Goal: Contribute content: Contribute content

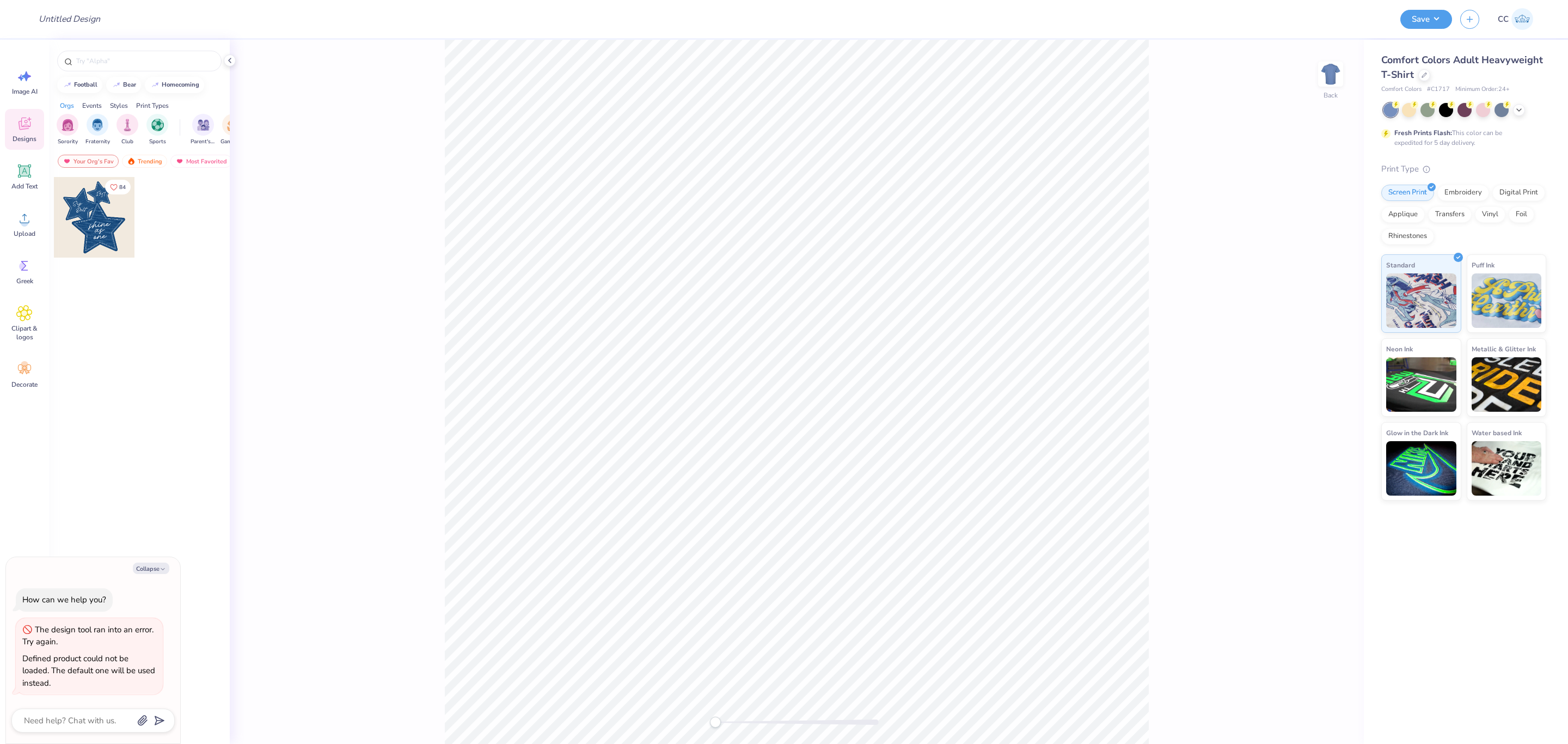
type textarea "x"
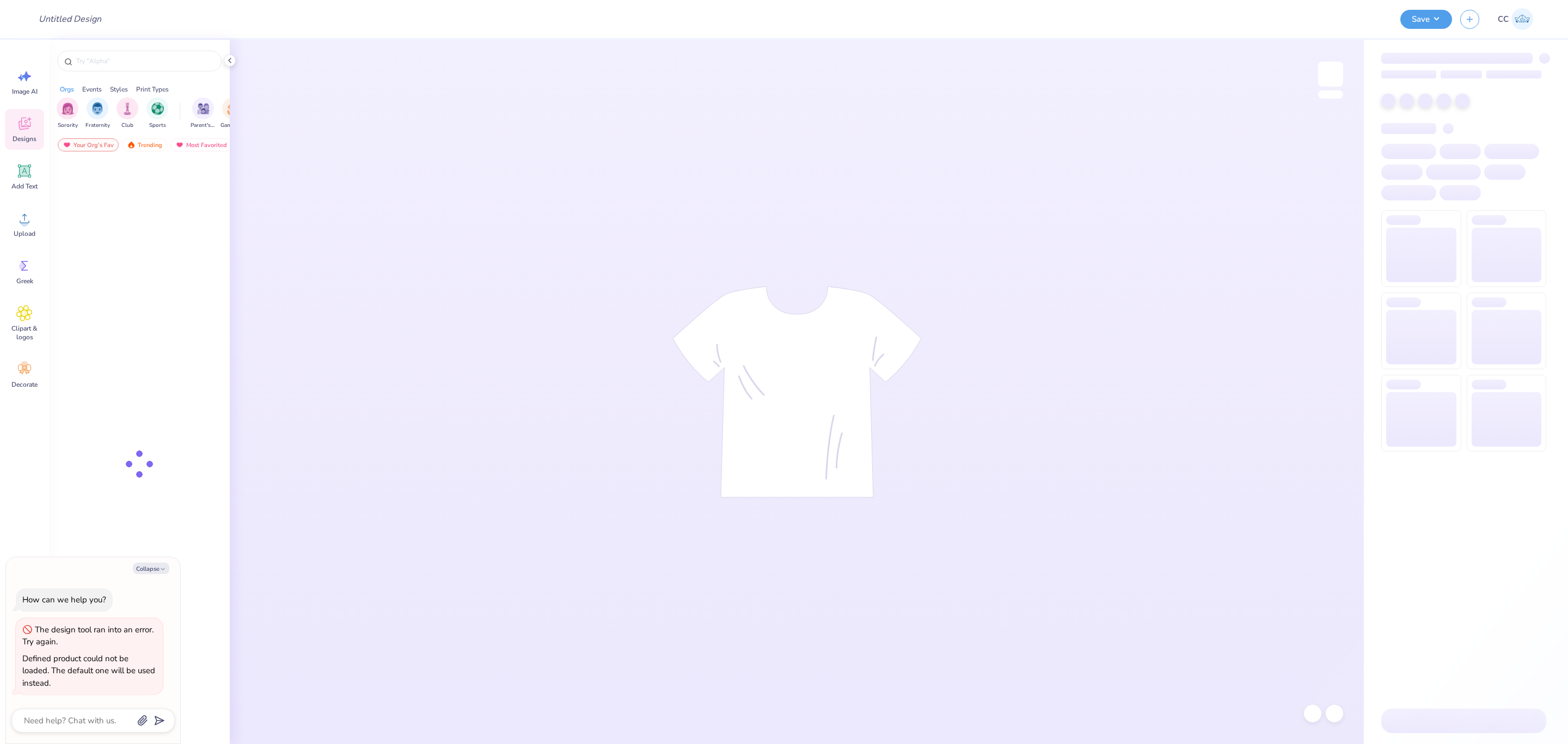
type textarea "x"
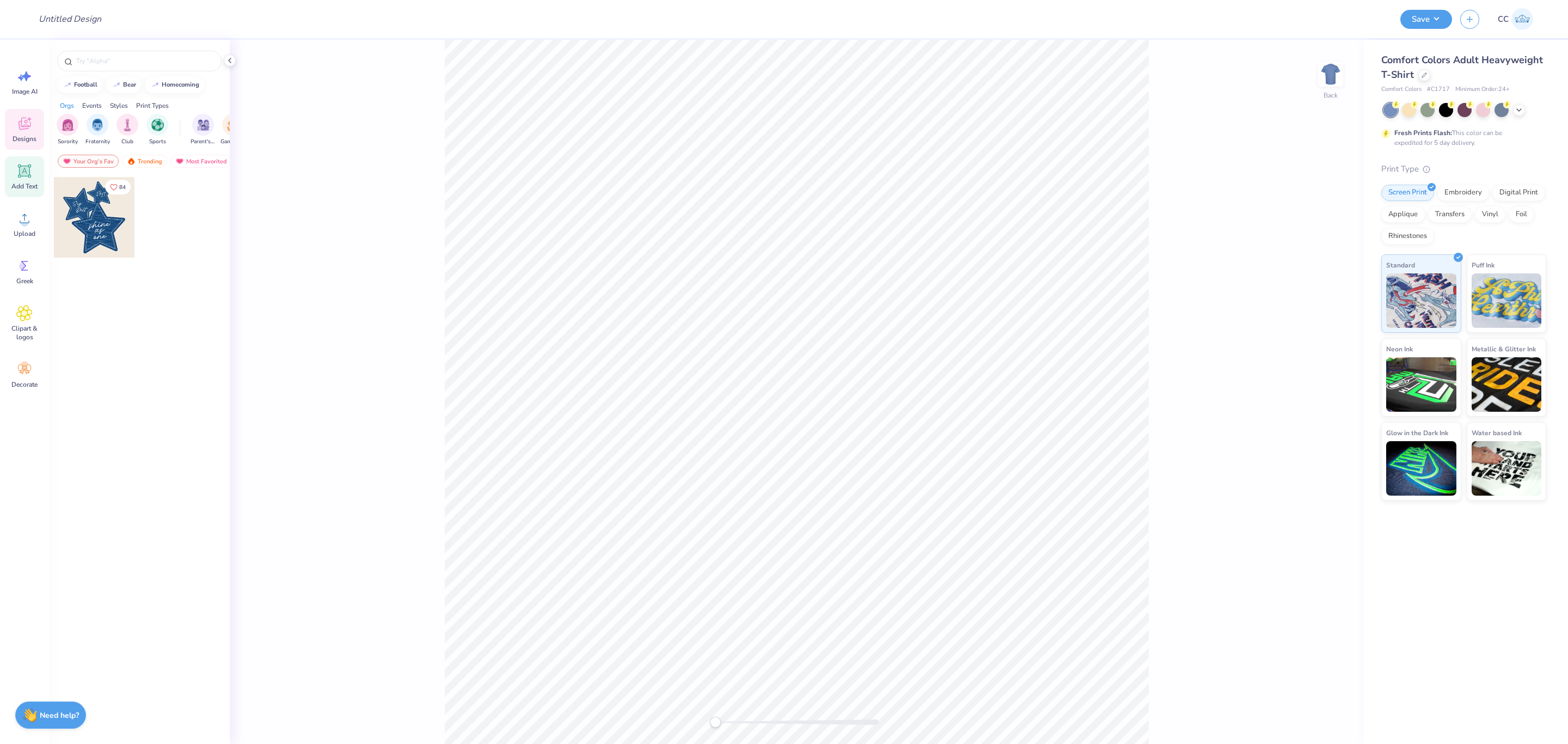
click at [21, 174] on icon at bounding box center [25, 171] width 10 height 10
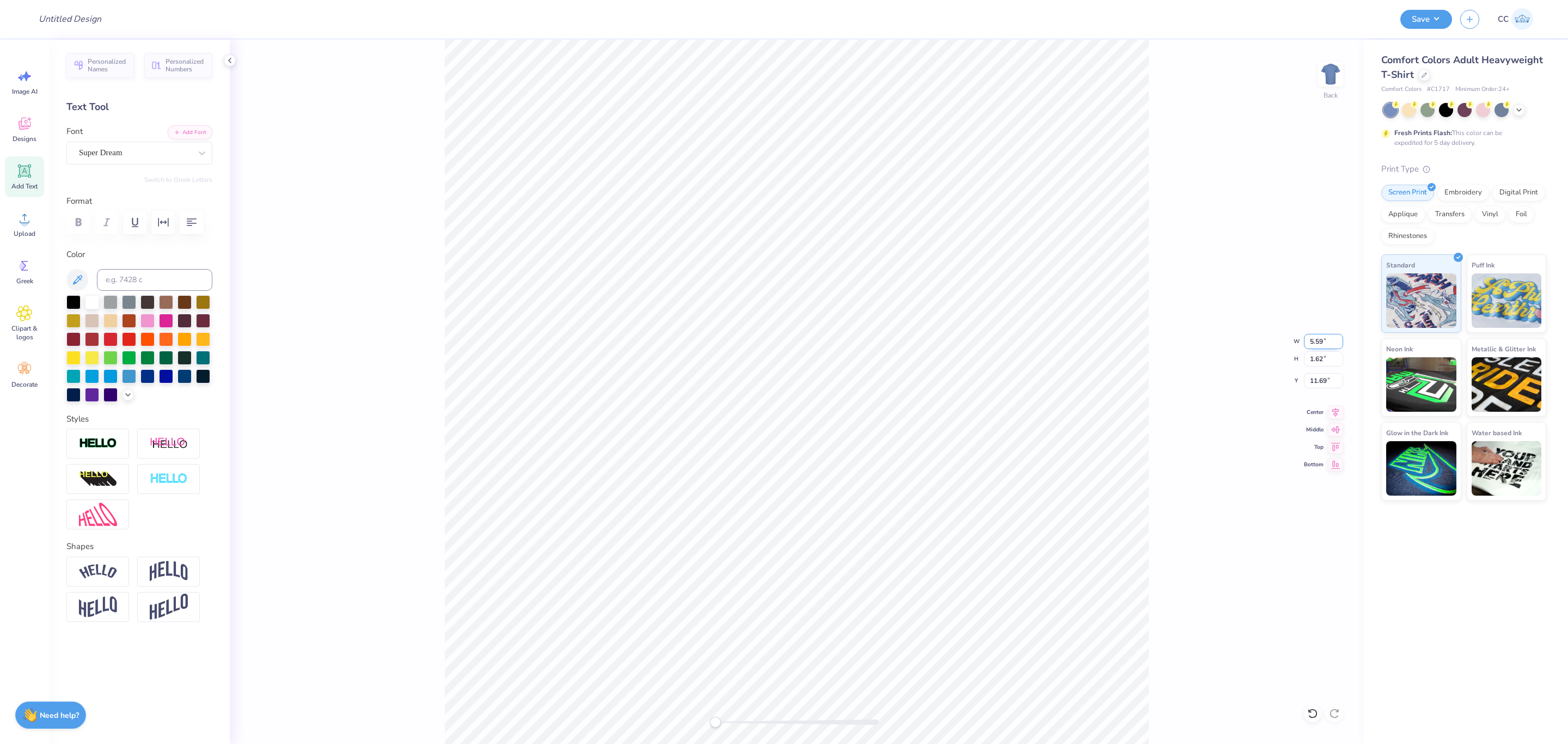
click at [1314, 344] on input "5.59" at bounding box center [1323, 341] width 39 height 15
type input "6"
click at [1319, 341] on input "5.59" at bounding box center [1323, 341] width 39 height 15
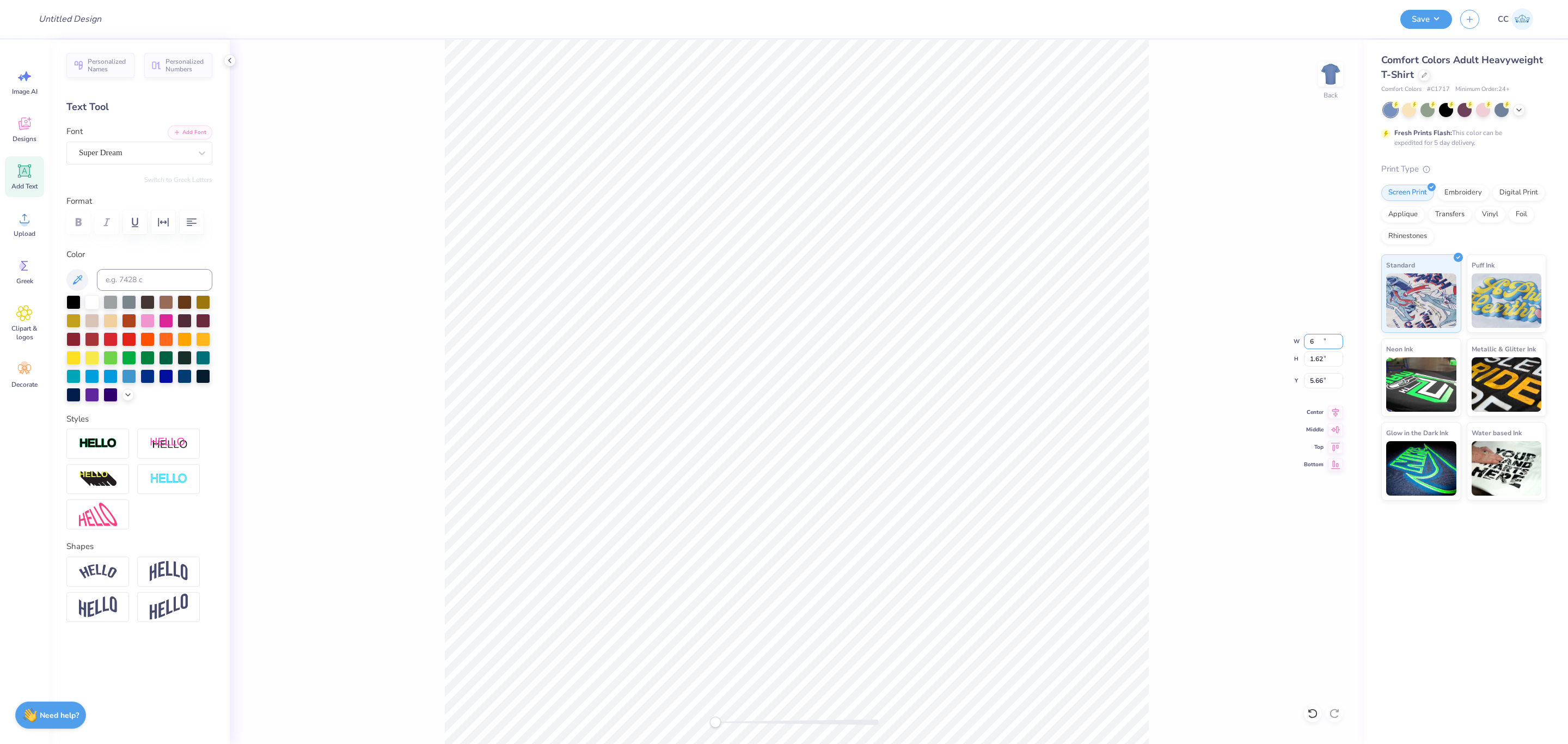
type input "6"
click at [1318, 340] on input "6.43" at bounding box center [1323, 341] width 39 height 15
type input "7"
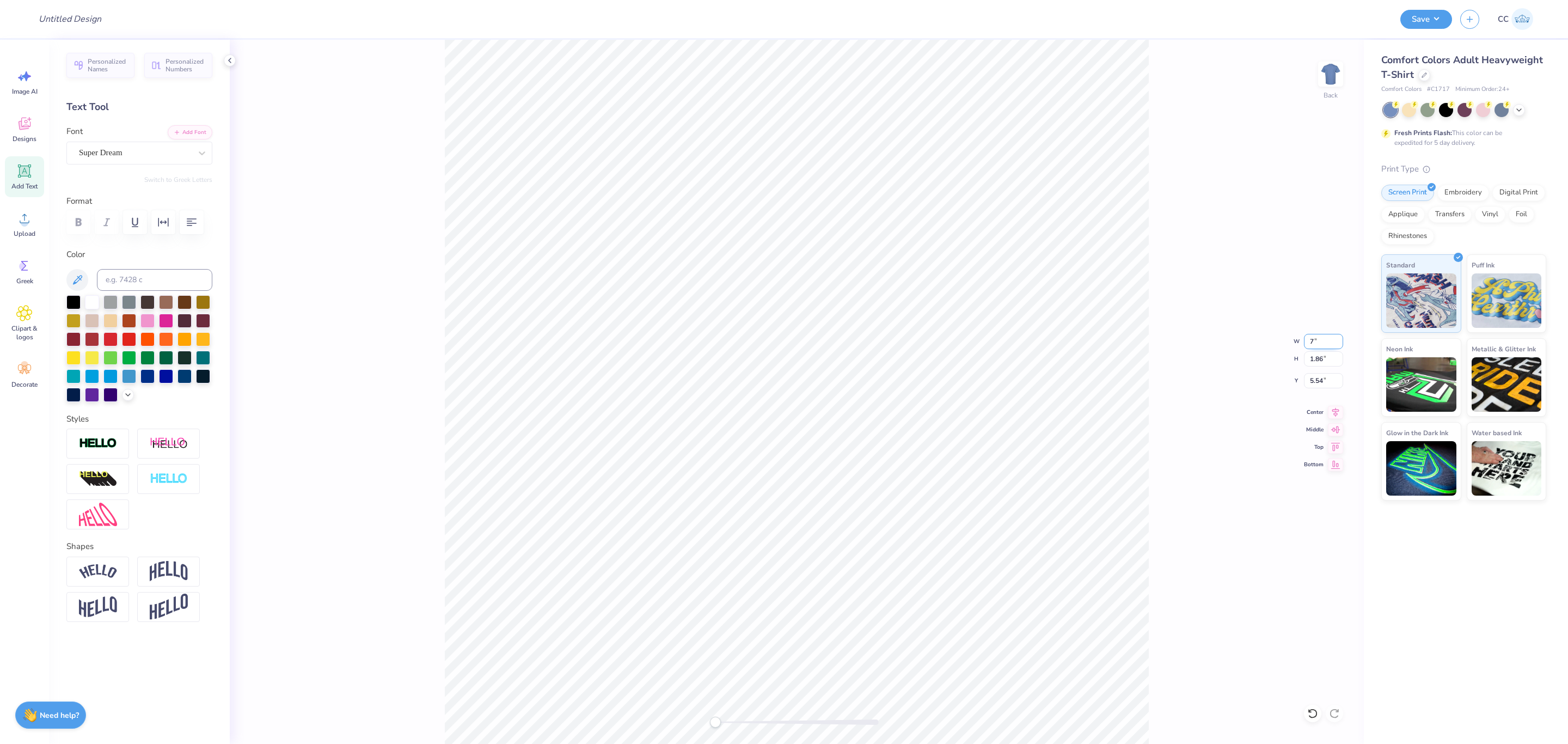
click at [1319, 341] on input "7" at bounding box center [1323, 341] width 39 height 15
click at [1307, 278] on div "Back W 7 7 " H 1.86 1.86 " Y 5.54 5.54 " Center Middle Top Bottom" at bounding box center [797, 391] width 1135 height 704
click at [1314, 341] on input "7.61" at bounding box center [1323, 341] width 39 height 15
type input "7.2"
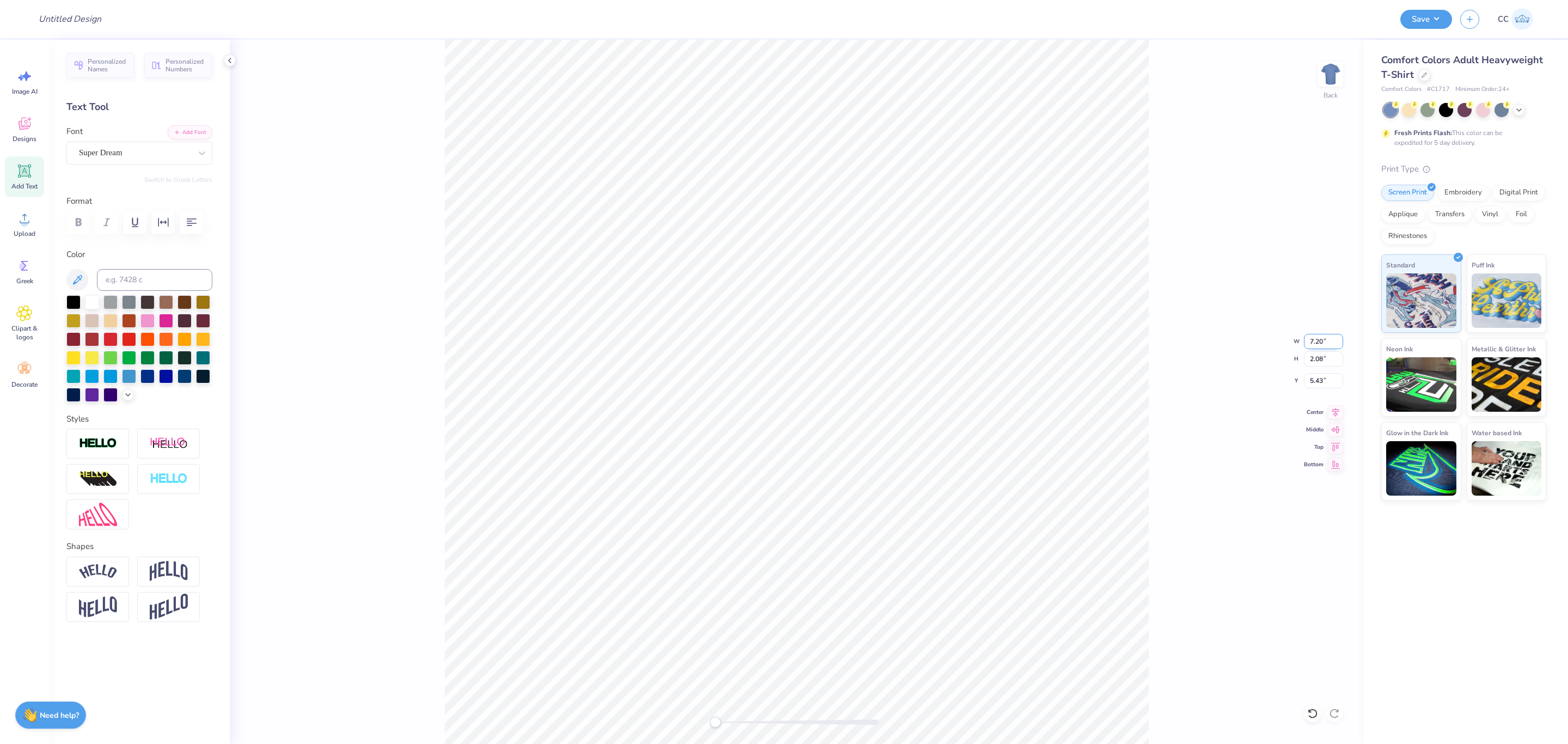
click at [1327, 341] on input "7.20" at bounding box center [1323, 341] width 39 height 15
click at [1330, 364] on input "2.08" at bounding box center [1323, 358] width 39 height 15
click at [1317, 341] on input "7.20" at bounding box center [1323, 341] width 39 height 15
click at [1317, 341] on input "7.20" at bounding box center [1323, 341] width 39 height 15
type input "8"
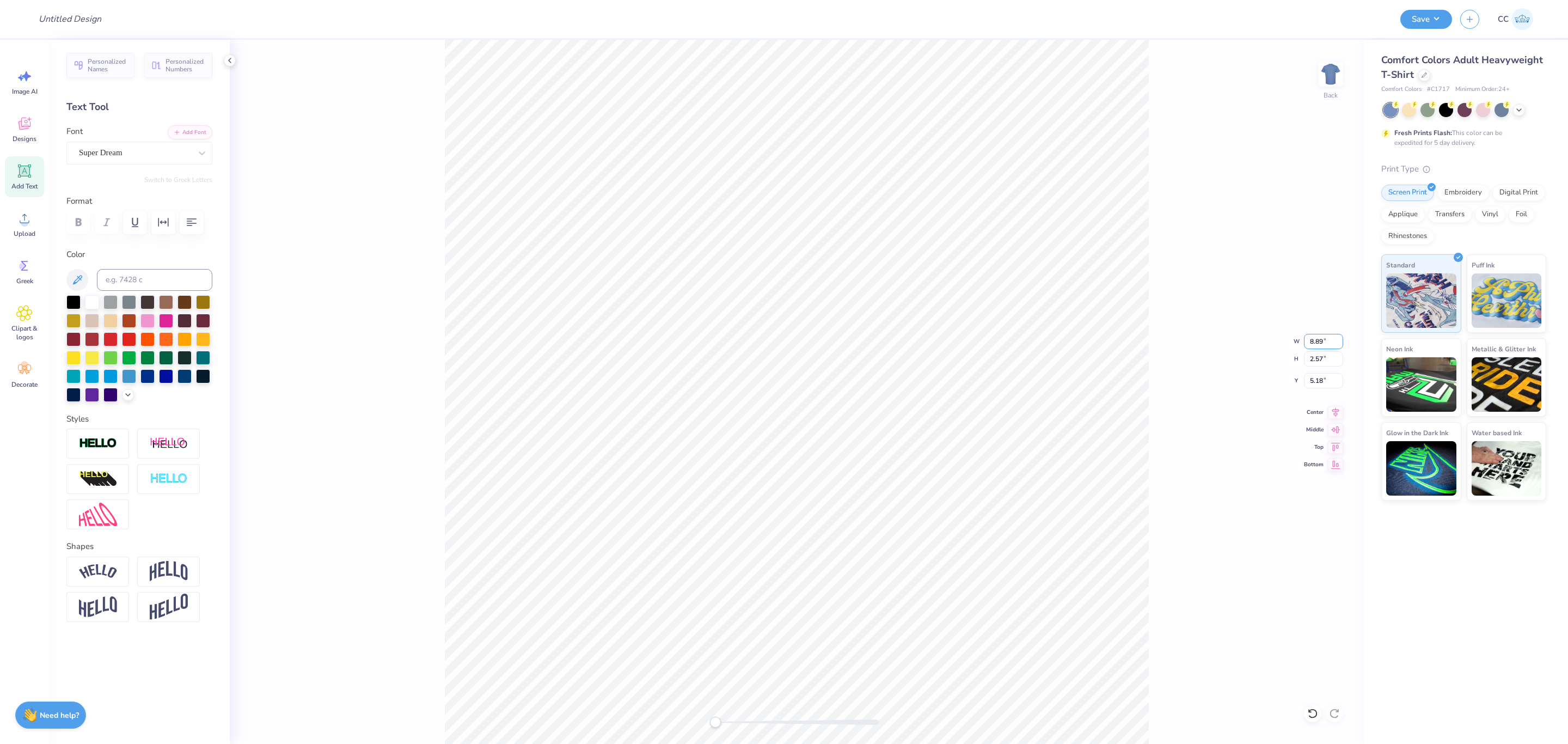
click at [1326, 340] on input "8.89" at bounding box center [1323, 341] width 39 height 15
type input "8.00"
click at [1332, 343] on input "7.20" at bounding box center [1323, 341] width 39 height 15
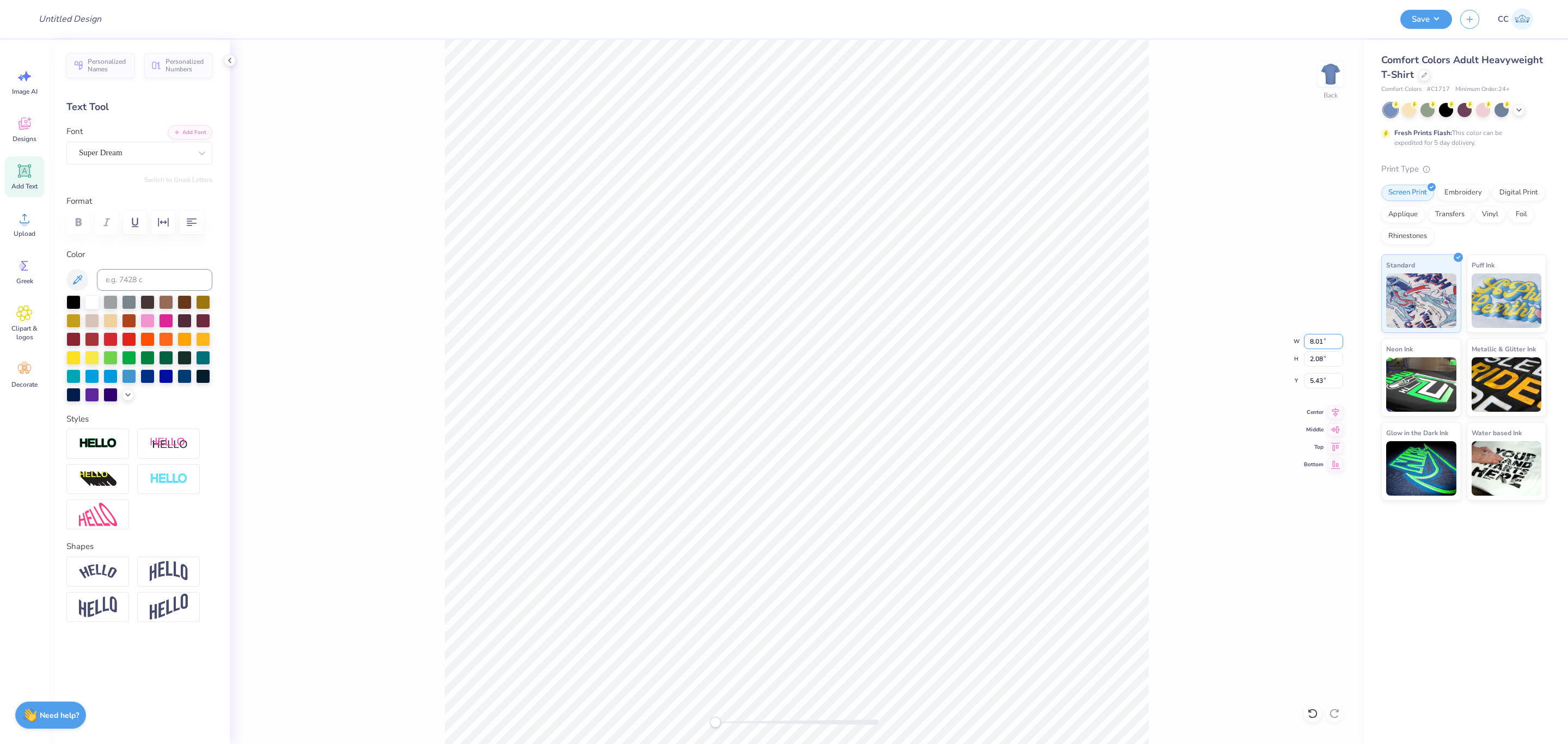
type input "8"
click at [1331, 342] on input "8.89" at bounding box center [1323, 341] width 39 height 15
type input "8.5"
click at [1318, 341] on input "8.13" at bounding box center [1323, 341] width 39 height 15
type input "8"
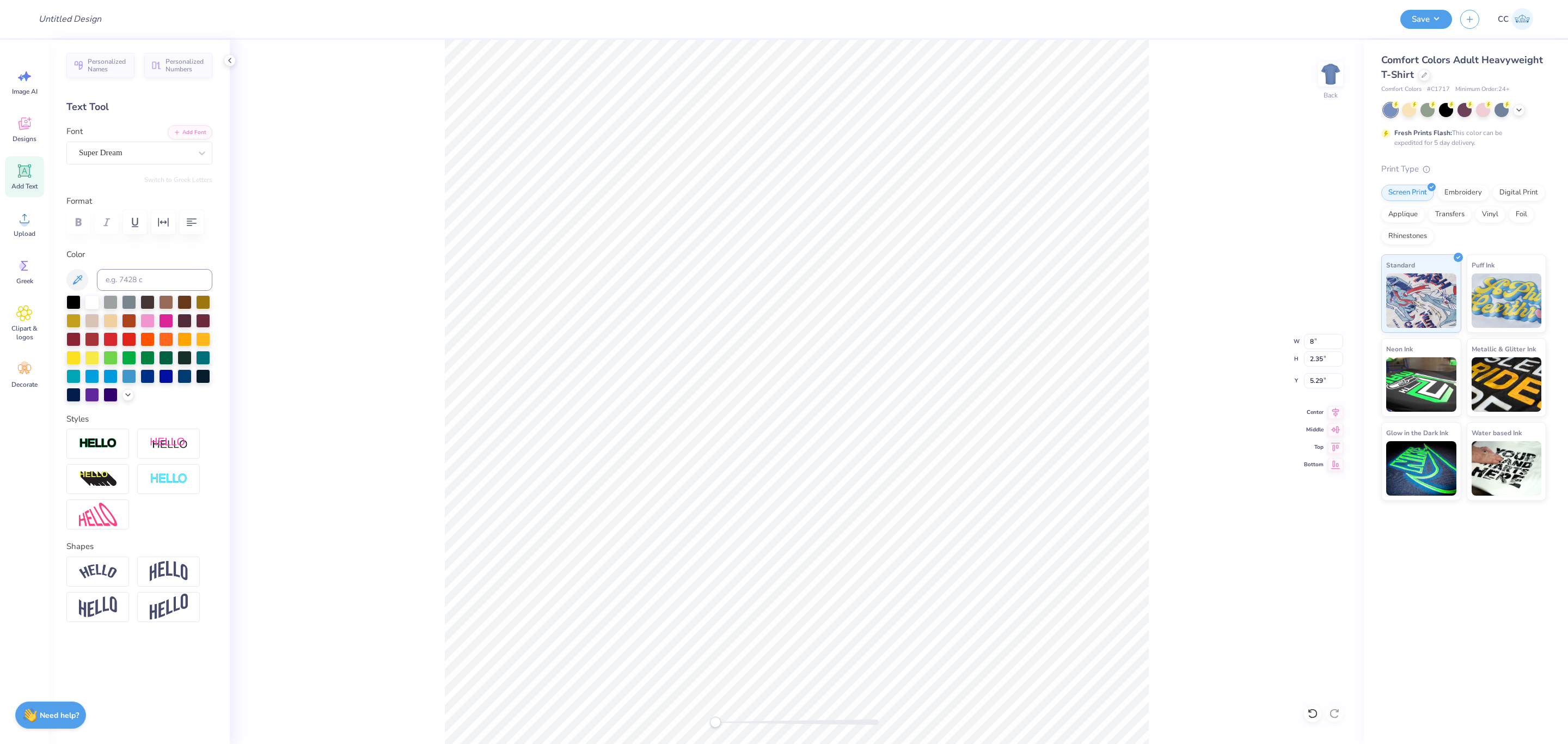
scroll to position [13, 2]
click at [1326, 337] on input "8.00" at bounding box center [1323, 341] width 39 height 15
type input "7"
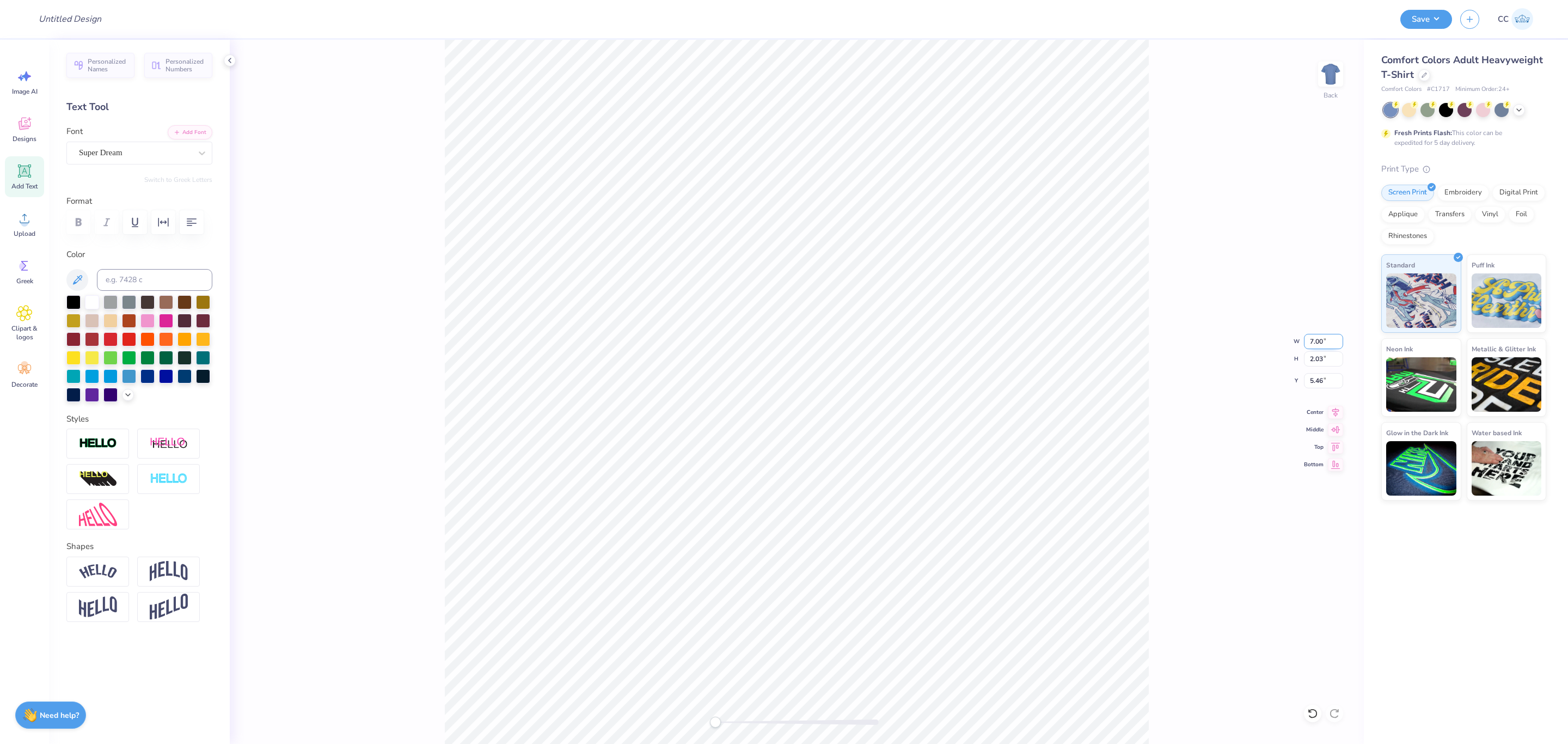
click at [1318, 345] on input "7.00" at bounding box center [1323, 341] width 39 height 15
type input "15"
click at [1315, 337] on input "7.00" at bounding box center [1323, 341] width 39 height 15
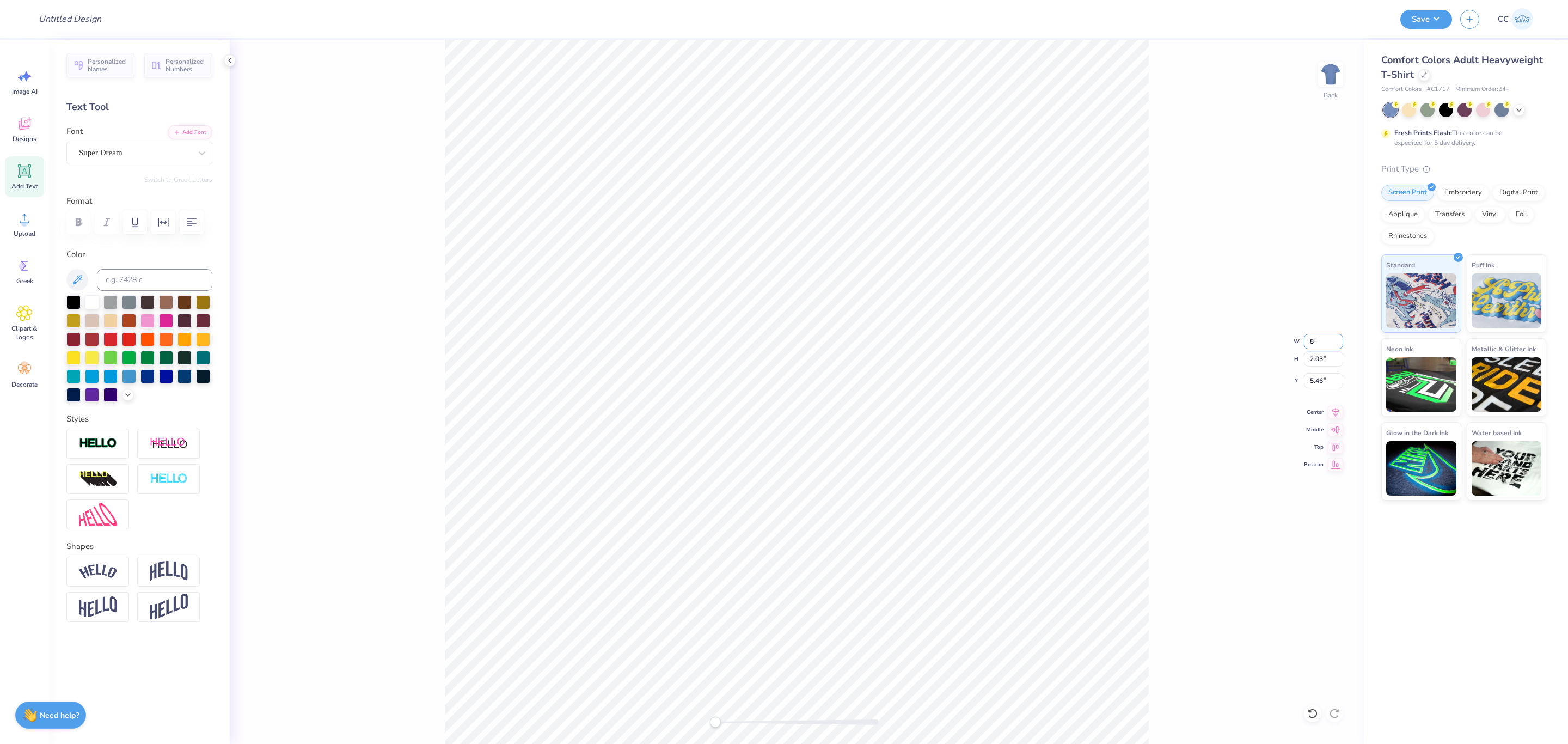
type input "8"
click at [1322, 344] on input "8.00" at bounding box center [1323, 341] width 39 height 15
click at [1223, 418] on div "Back W 8.00 8.00 " H 2.32 2.32 " Y 5.31 5.31 " Center Middle Top Bottom" at bounding box center [797, 391] width 1135 height 704
click at [1322, 345] on input "8.00" at bounding box center [1323, 341] width 39 height 15
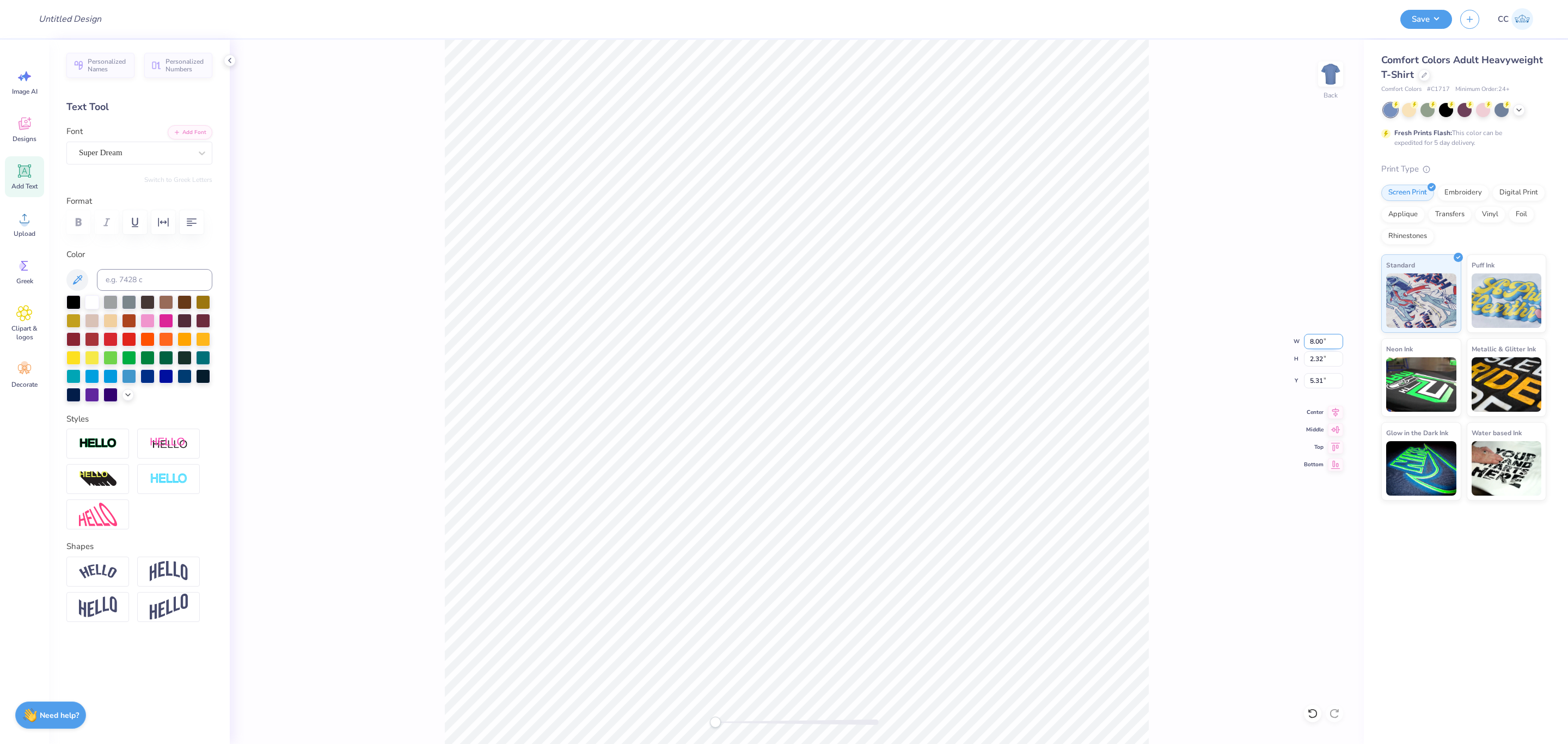
click at [1322, 345] on input "8.00" at bounding box center [1323, 341] width 39 height 15
type input "12"
click at [1320, 340] on input "14.17" at bounding box center [1323, 341] width 39 height 15
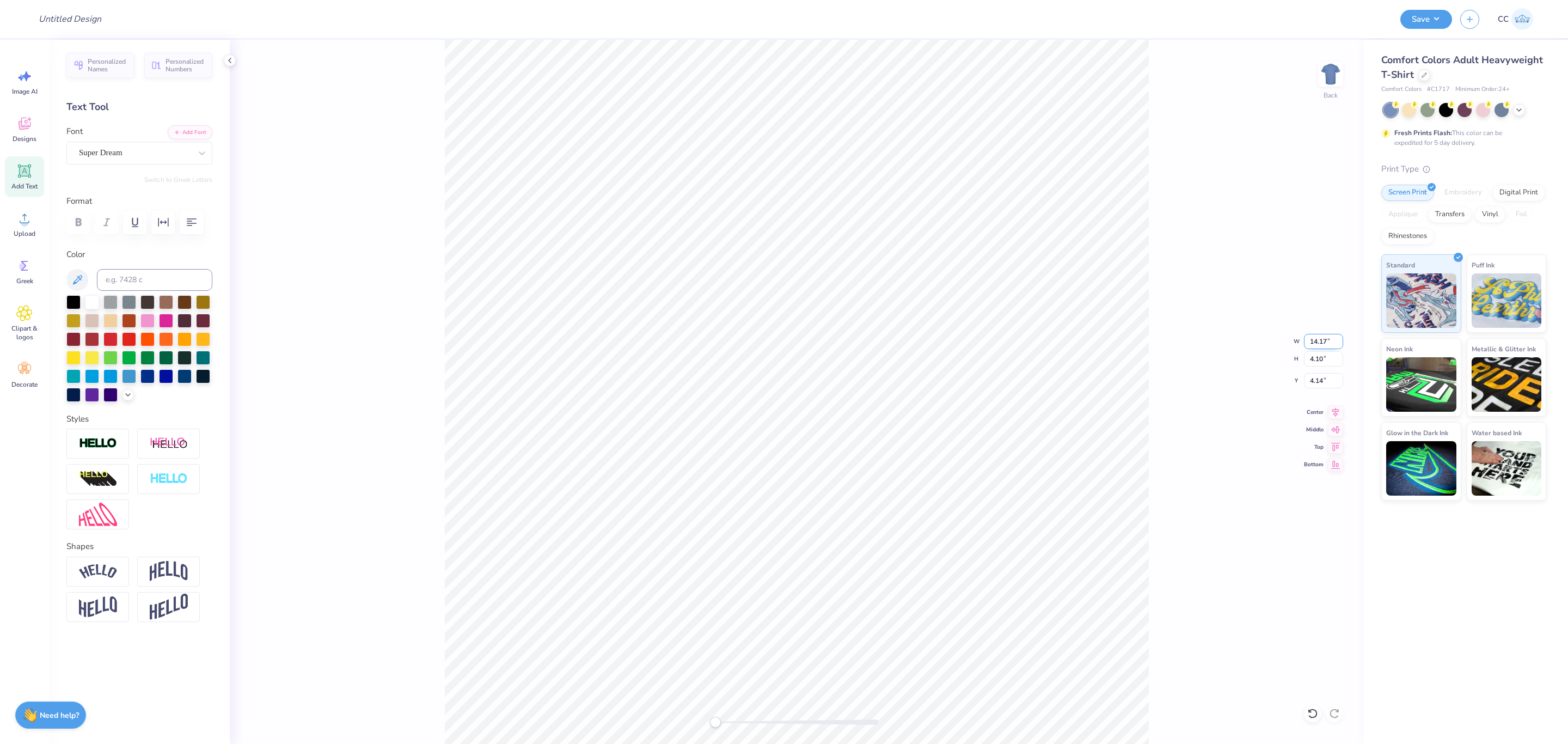
click at [1320, 340] on input "14.17" at bounding box center [1323, 341] width 39 height 15
type input "12"
click at [1310, 360] on input "3.47" at bounding box center [1323, 358] width 39 height 15
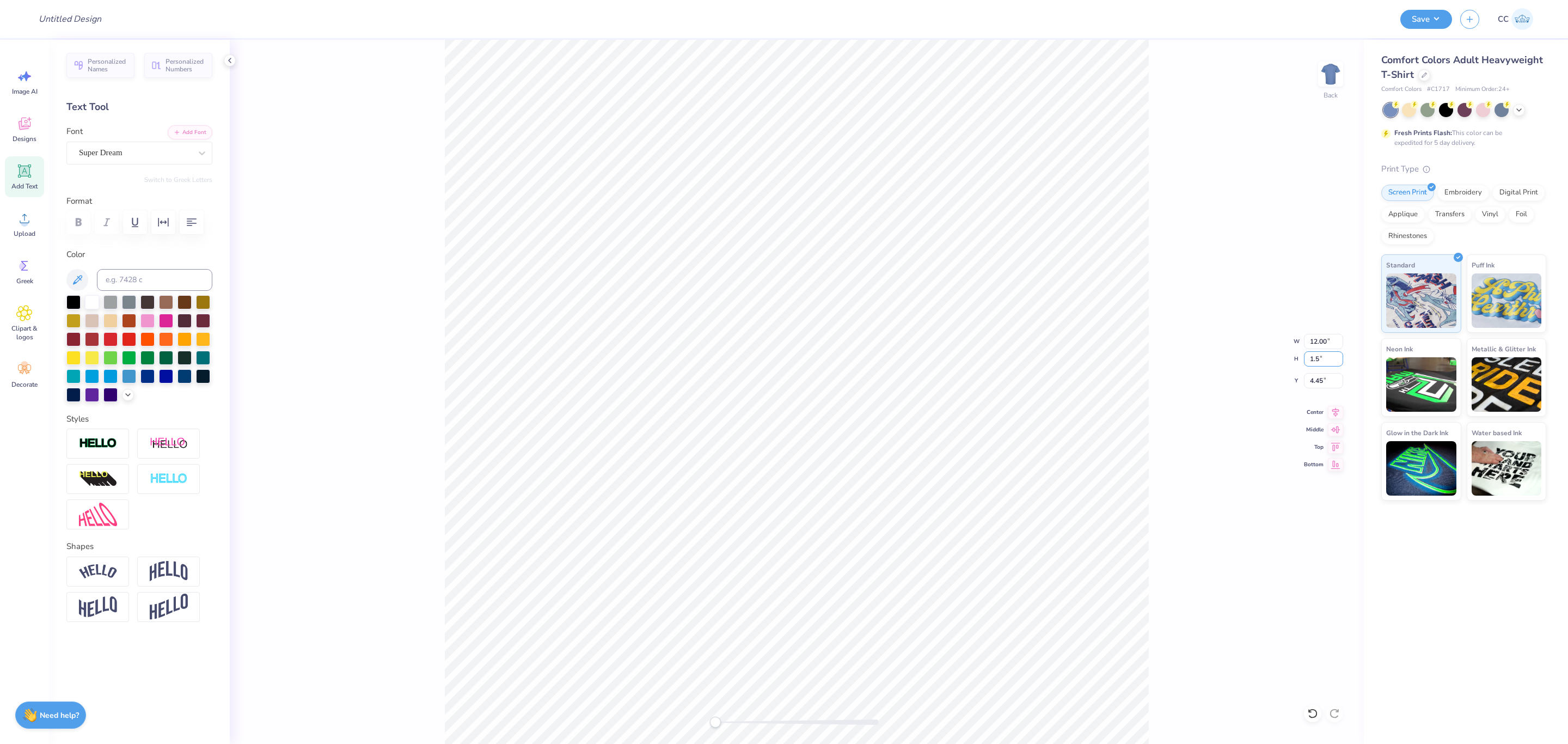
type input "1.5"
drag, startPoint x: 1329, startPoint y: 358, endPoint x: 1306, endPoint y: 358, distance: 23.0
click at [1306, 358] on input "1.50" at bounding box center [1323, 358] width 39 height 15
click at [100, 25] on input "Design Title" at bounding box center [83, 18] width 107 height 21
click at [75, 7] on div "Design Title" at bounding box center [712, 19] width 1363 height 38
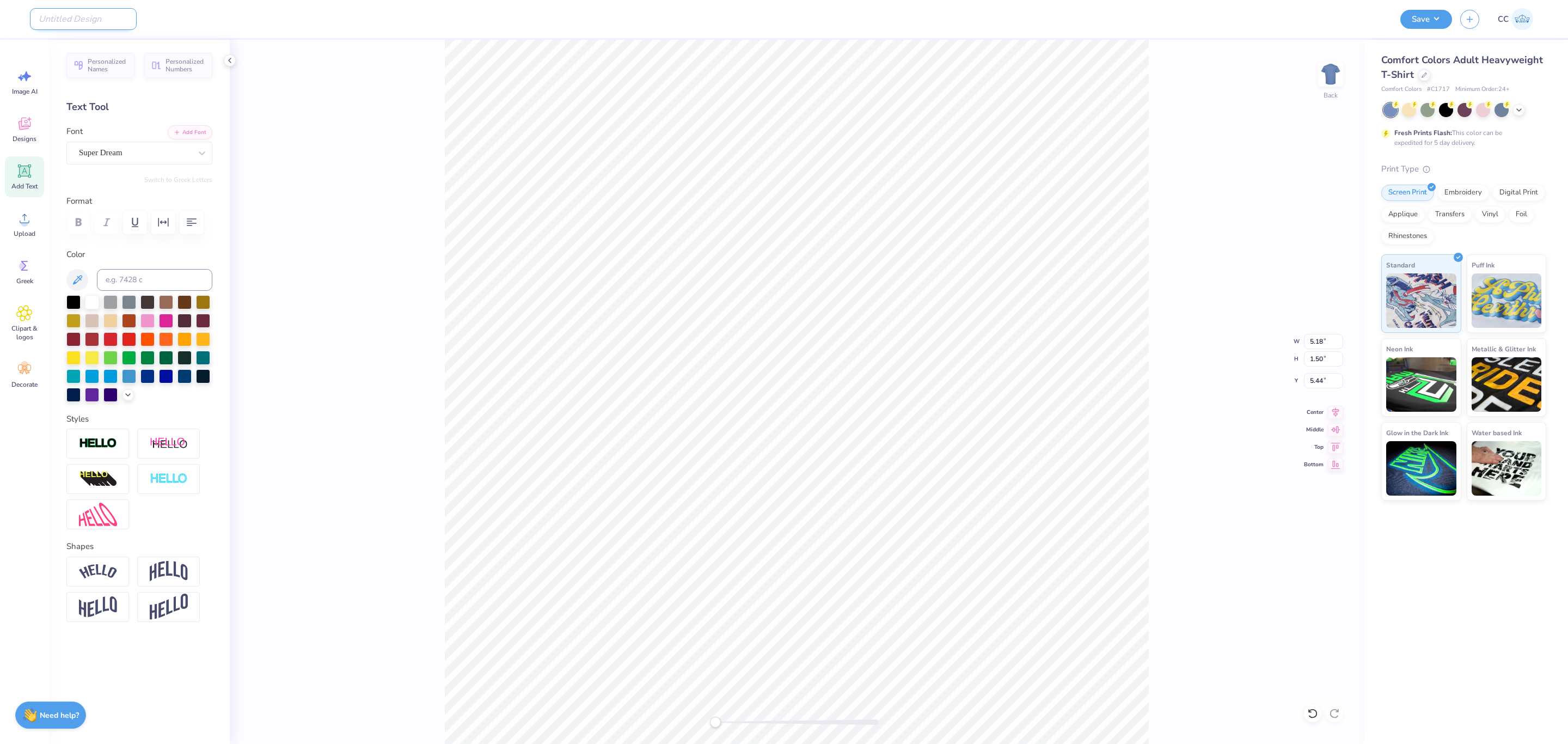
click at [71, 18] on input "Design Title" at bounding box center [83, 18] width 107 height 21
click at [97, 18] on input "test design" at bounding box center [83, 18] width 107 height 21
click at [100, 21] on input "test design DAM" at bounding box center [83, 18] width 107 height 21
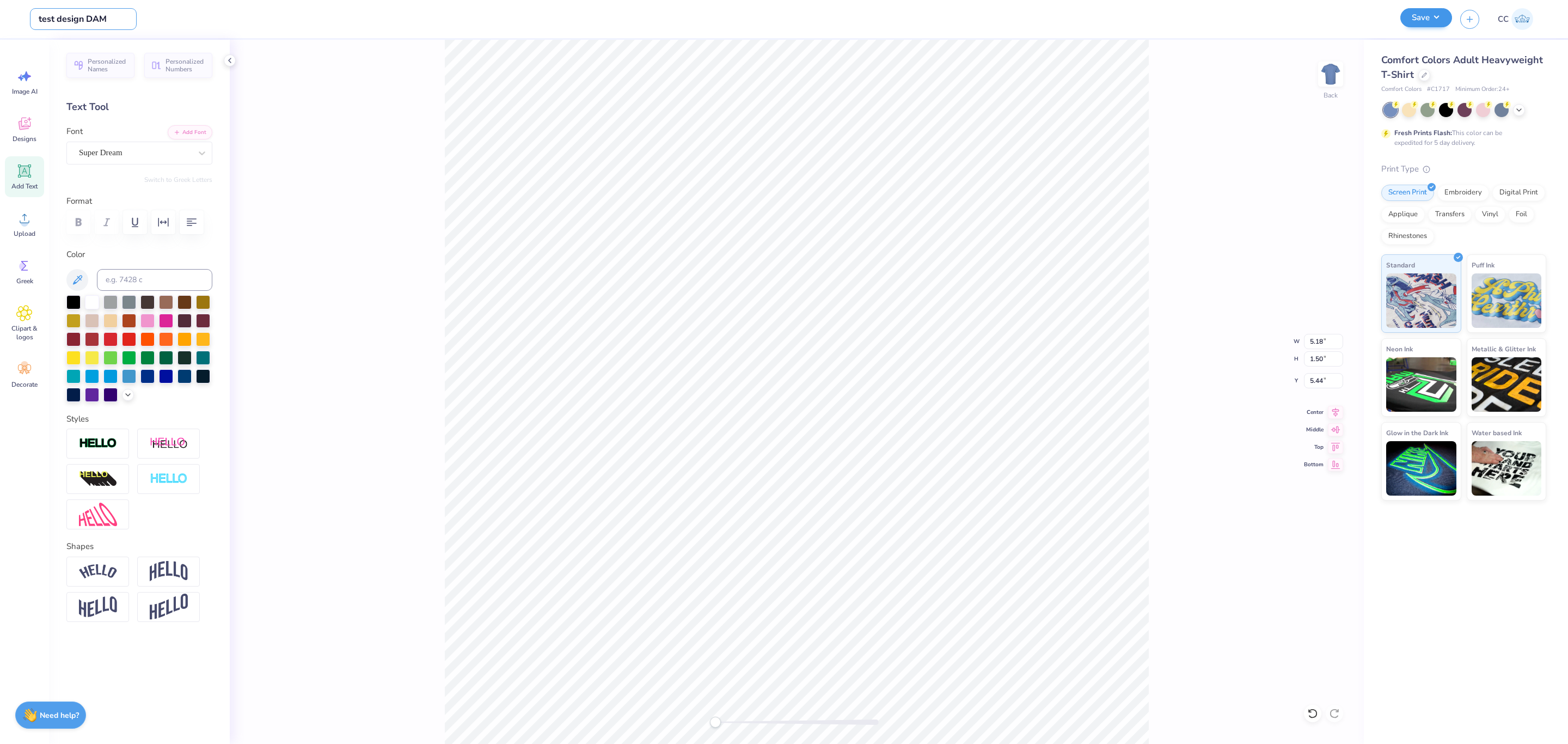
type input "test design DAM"
click at [1415, 15] on button "Save" at bounding box center [1426, 17] width 52 height 19
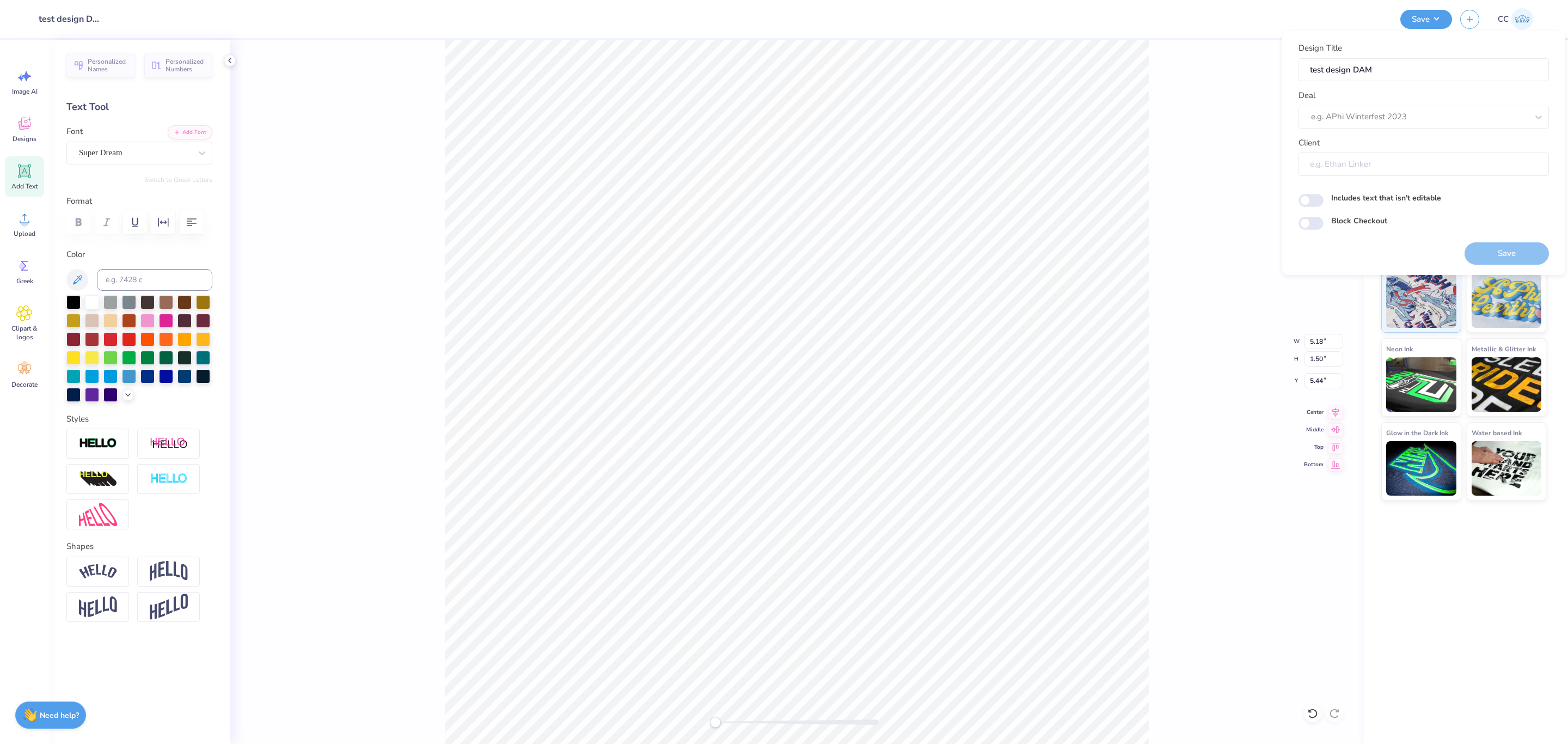
click at [1366, 162] on input "Client" at bounding box center [1424, 164] width 250 height 24
click at [1368, 121] on div at bounding box center [1409, 116] width 195 height 15
click at [1357, 183] on div "Design Tool Gallery" at bounding box center [1424, 185] width 242 height 18
type input "design tool"
type input "Design Tool Gallery User"
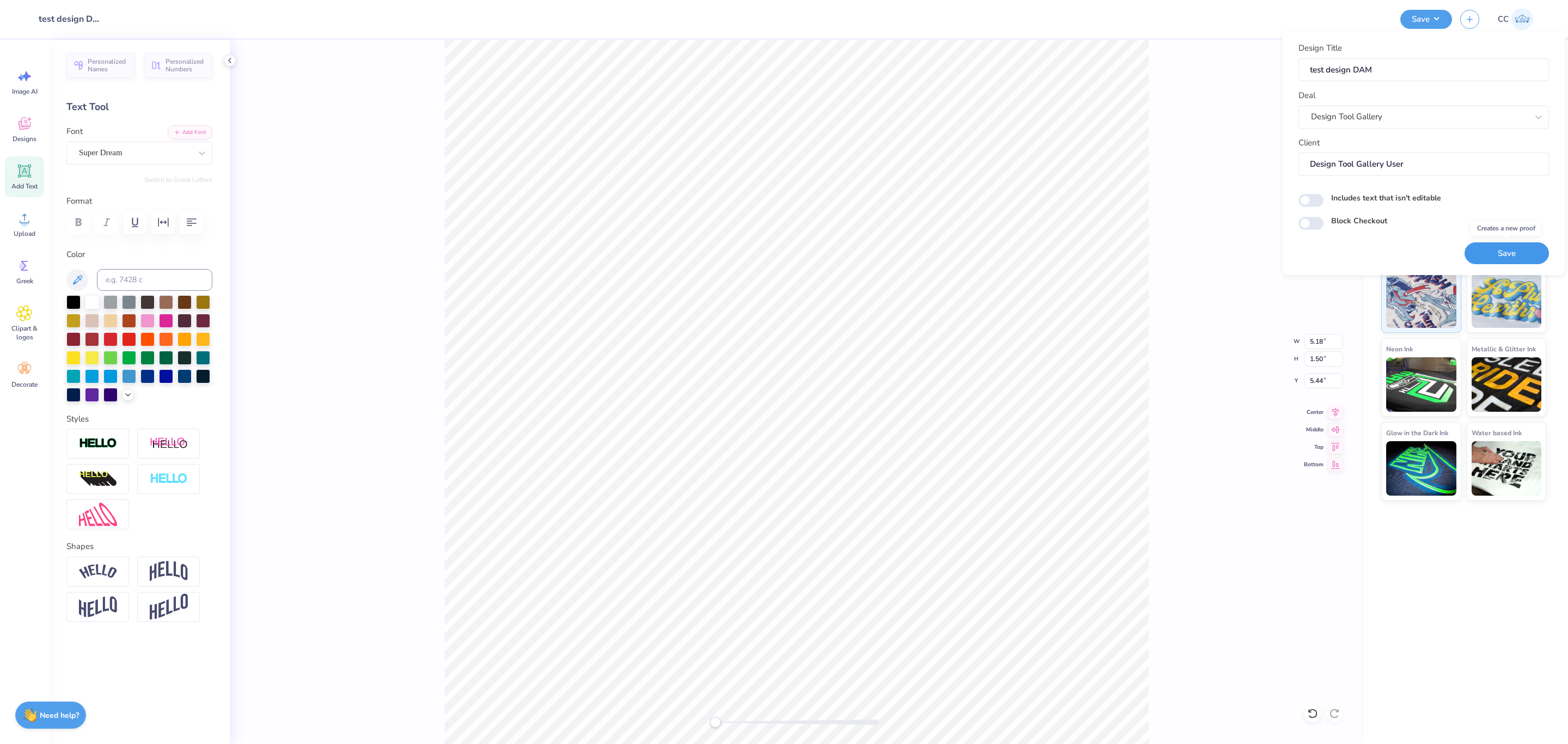
click at [1495, 255] on button "Save" at bounding box center [1507, 254] width 85 height 22
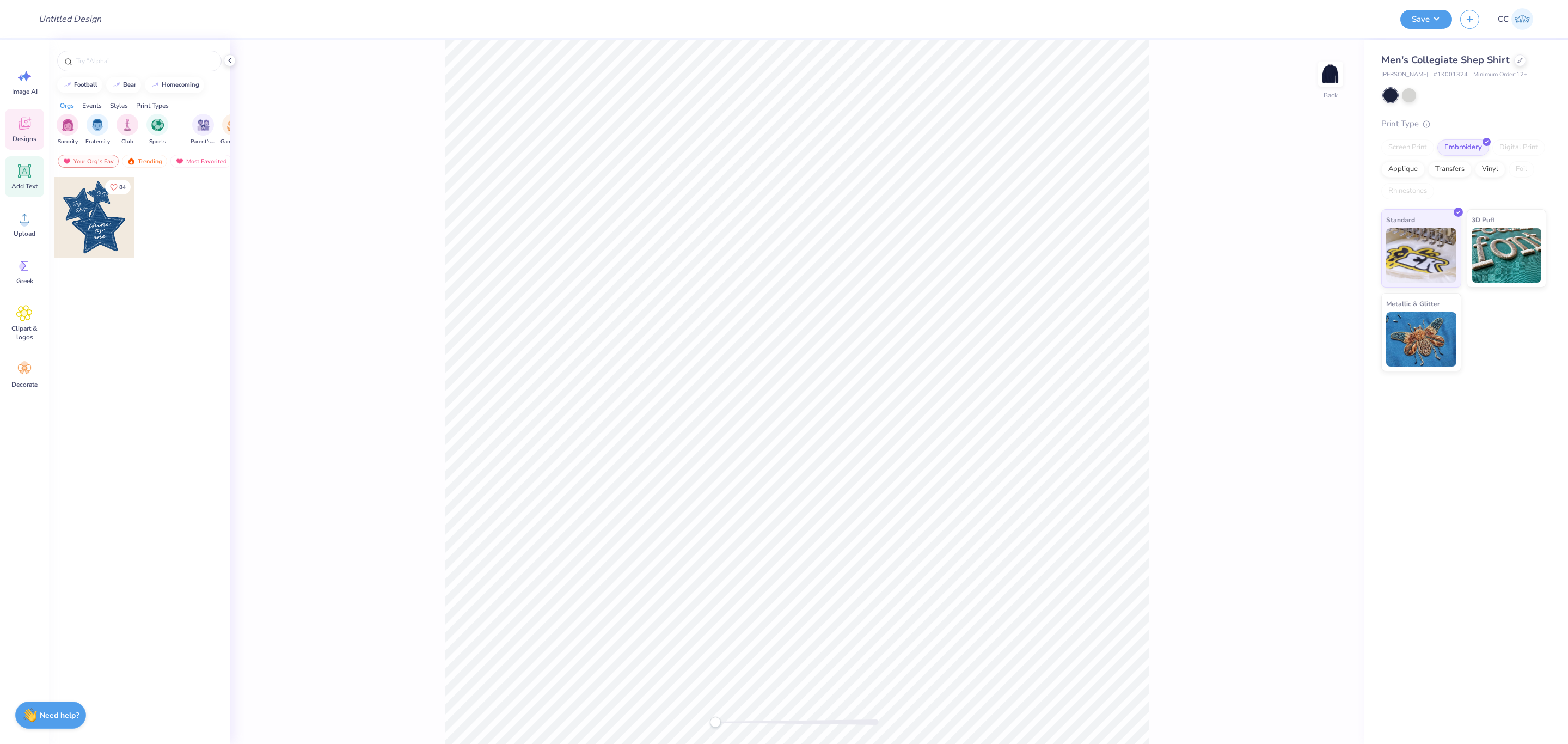
click at [26, 174] on icon at bounding box center [25, 171] width 10 height 10
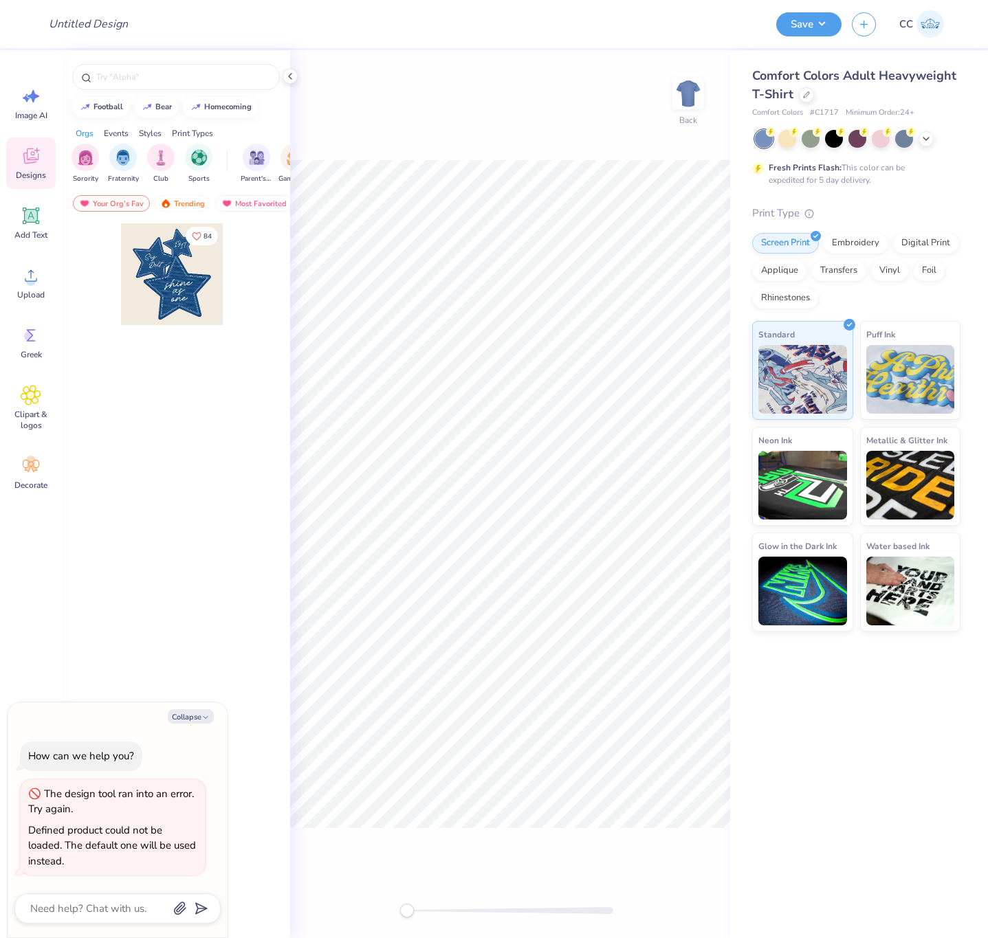
type textarea "x"
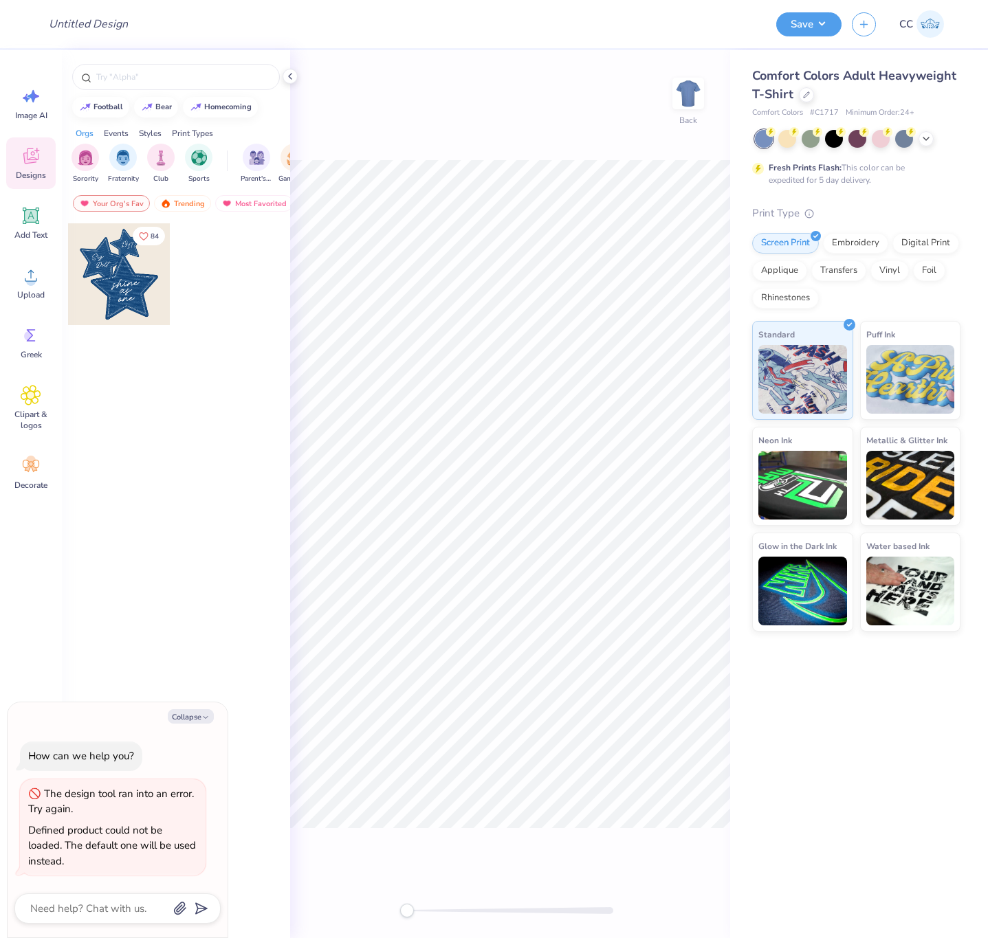
click at [120, 827] on div "Defined product could not be loaded. The default one will be used instead." at bounding box center [112, 845] width 168 height 45
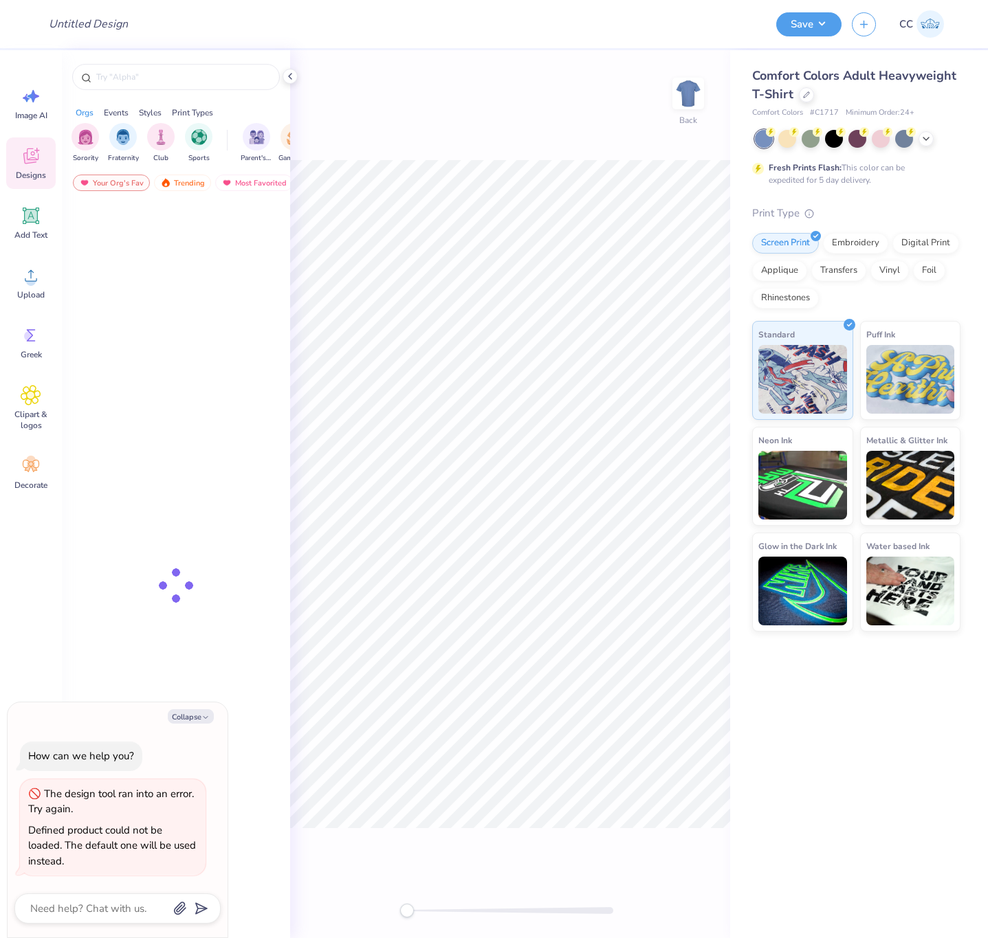
type textarea "x"
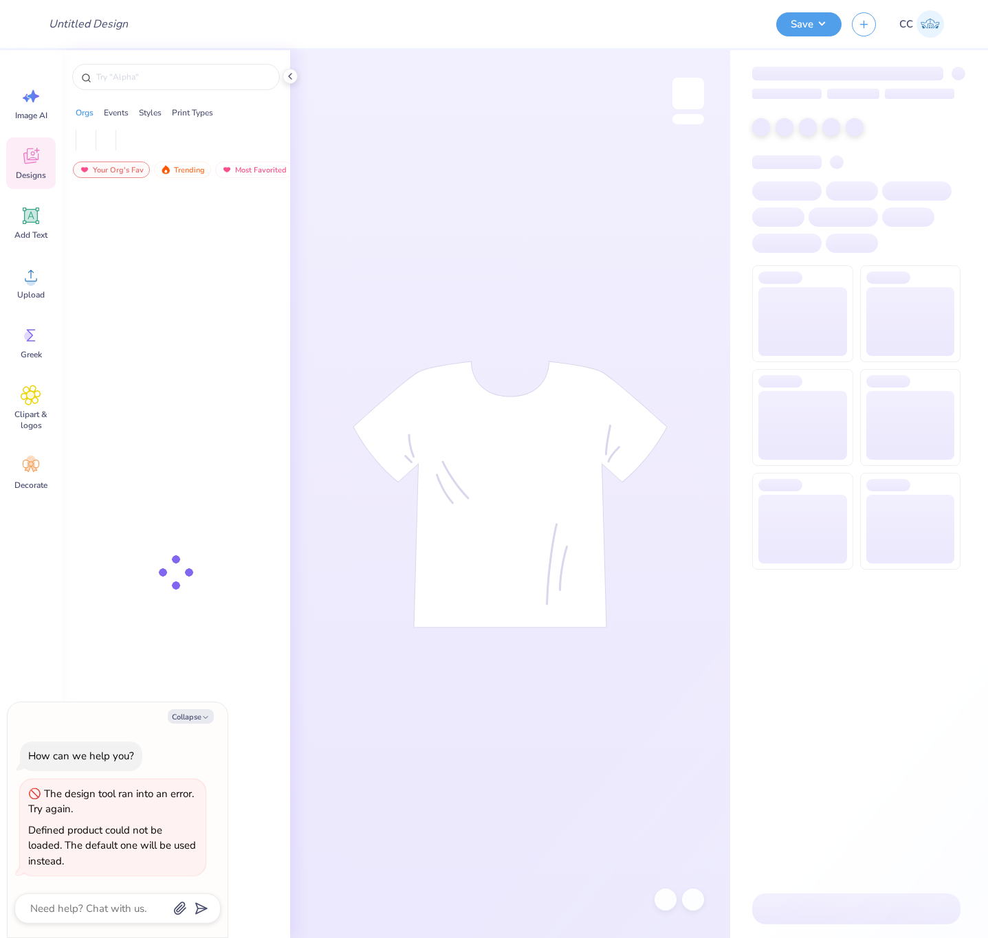
type textarea "x"
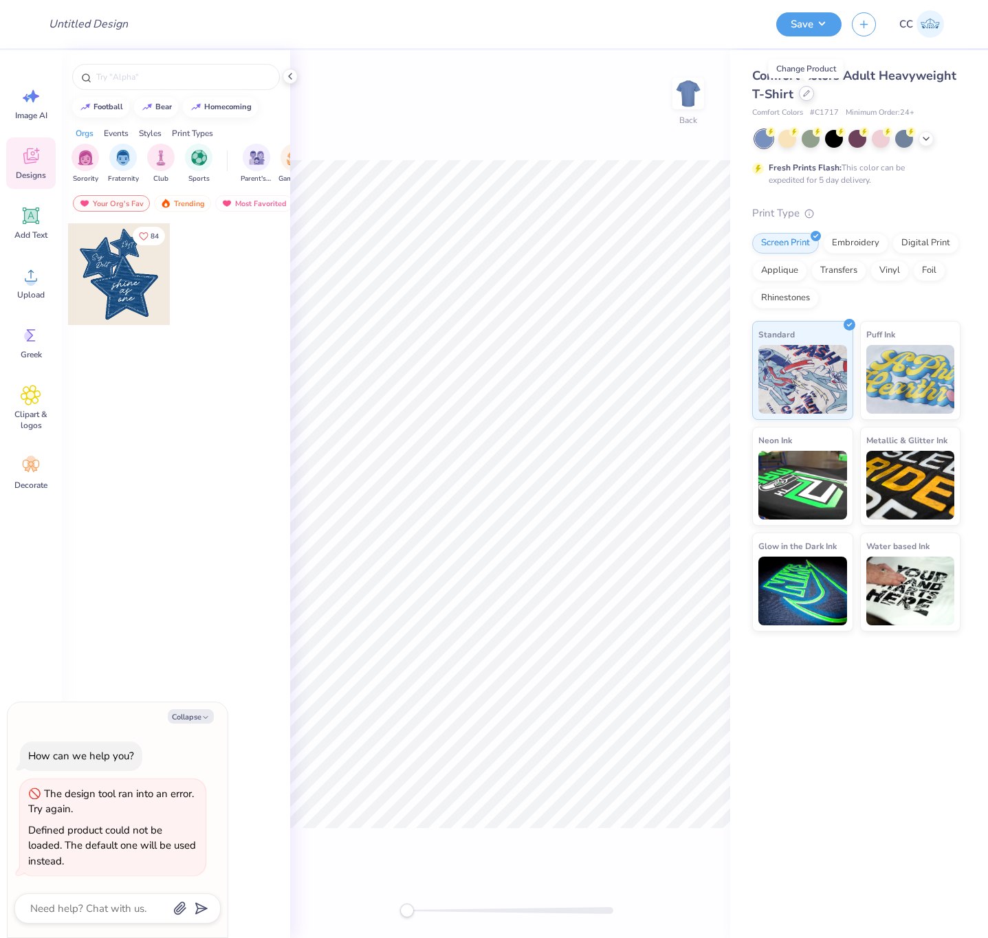
click at [804, 91] on icon at bounding box center [806, 93] width 7 height 7
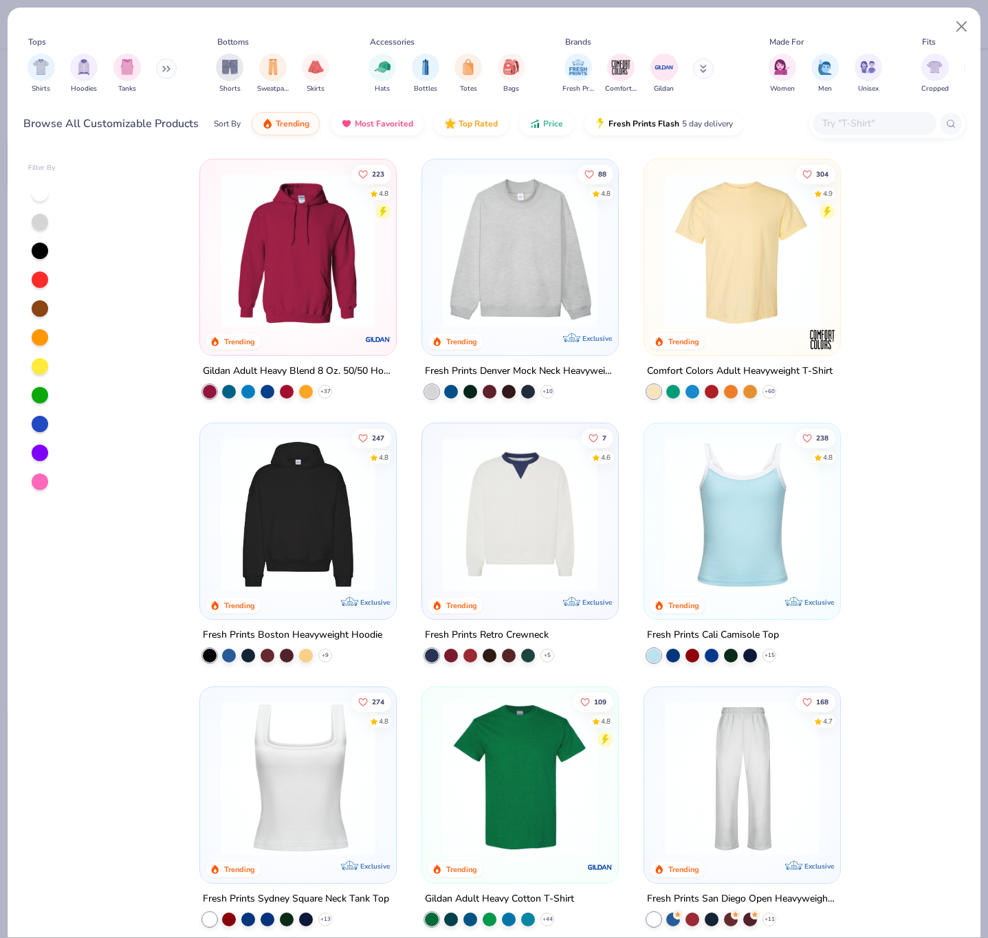
type textarea "x"
click at [856, 124] on input "text" at bounding box center [874, 123] width 106 height 16
paste input "1047"
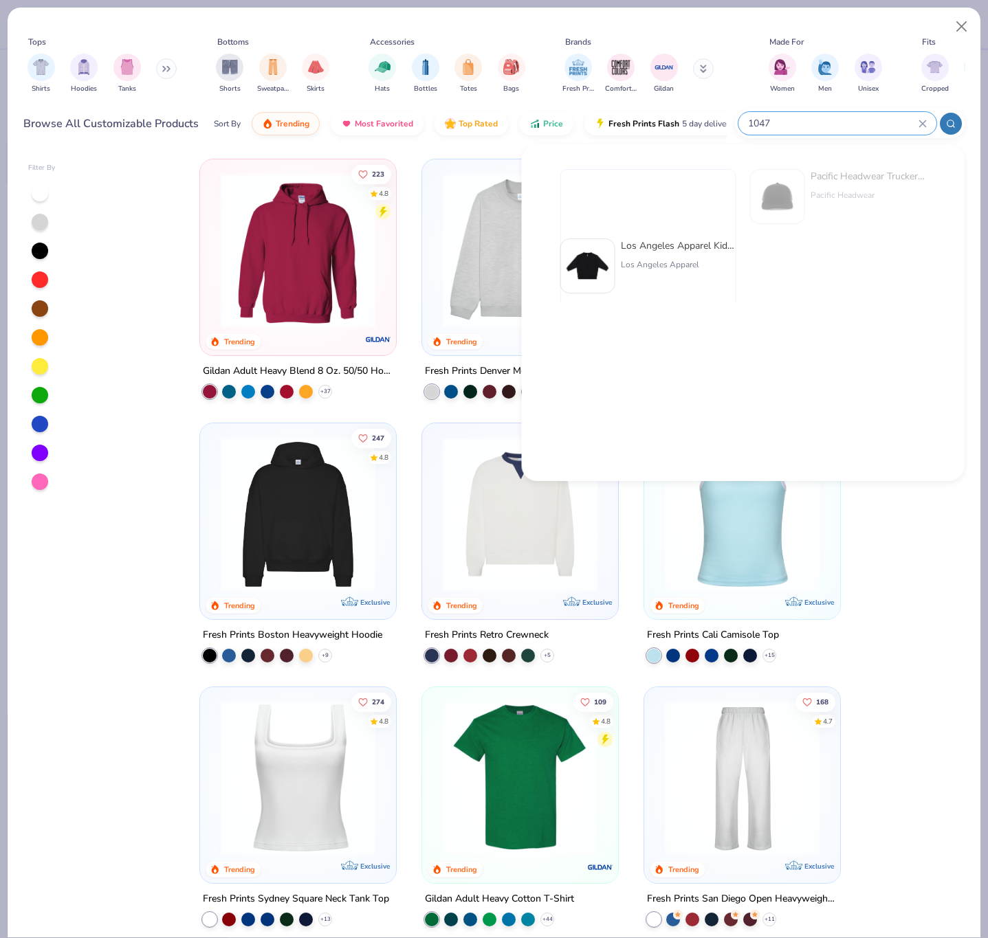
type input "1047"
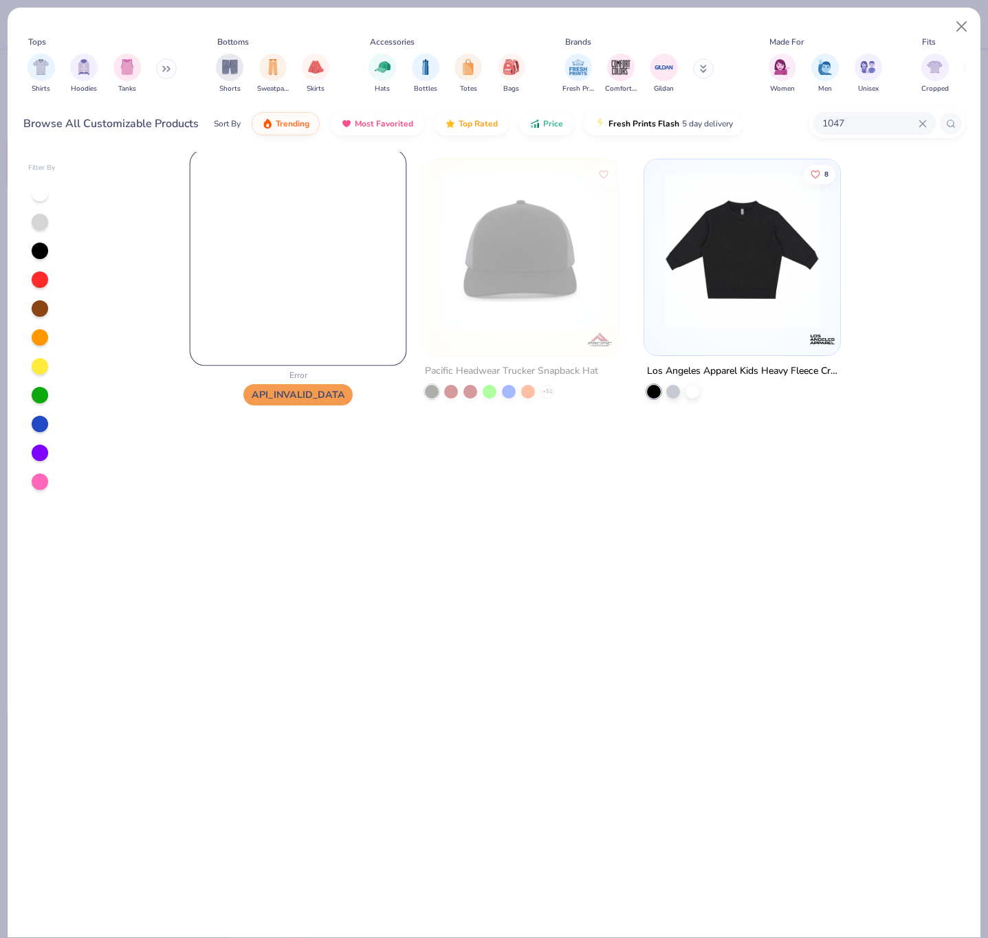
click at [295, 309] on img at bounding box center [298, 258] width 216 height 216
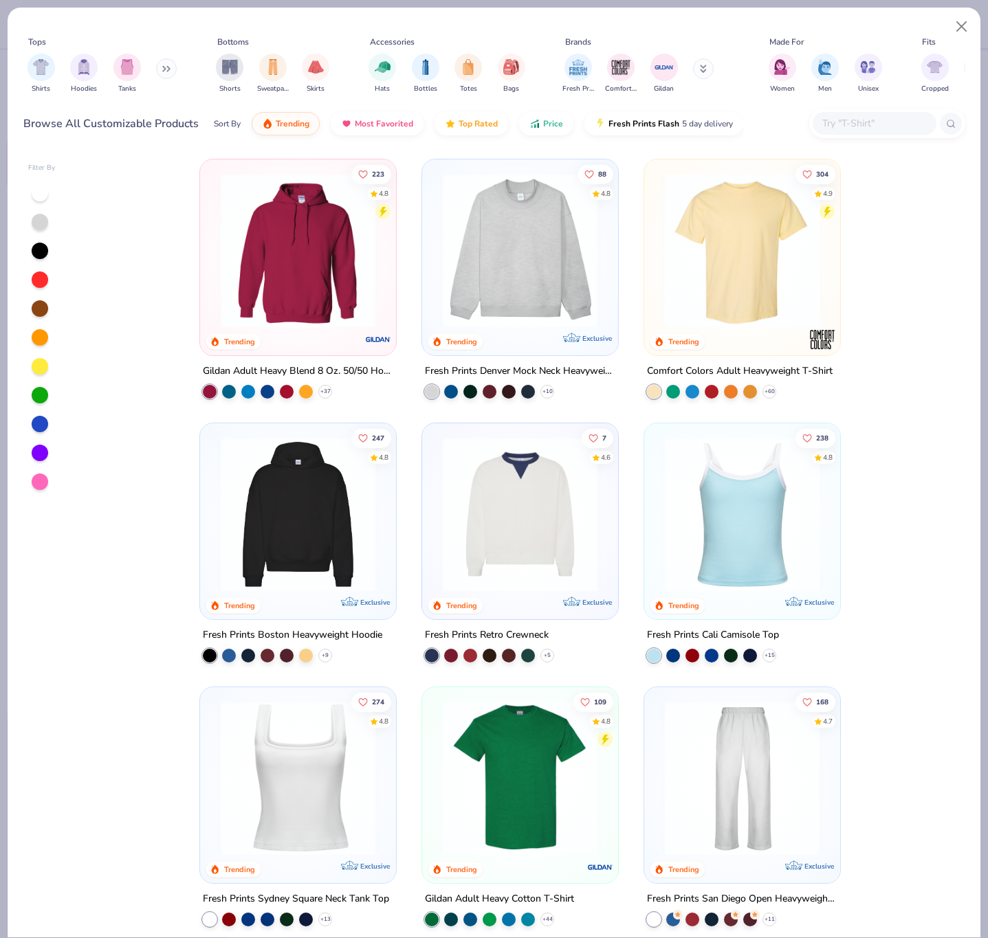
type textarea "x"
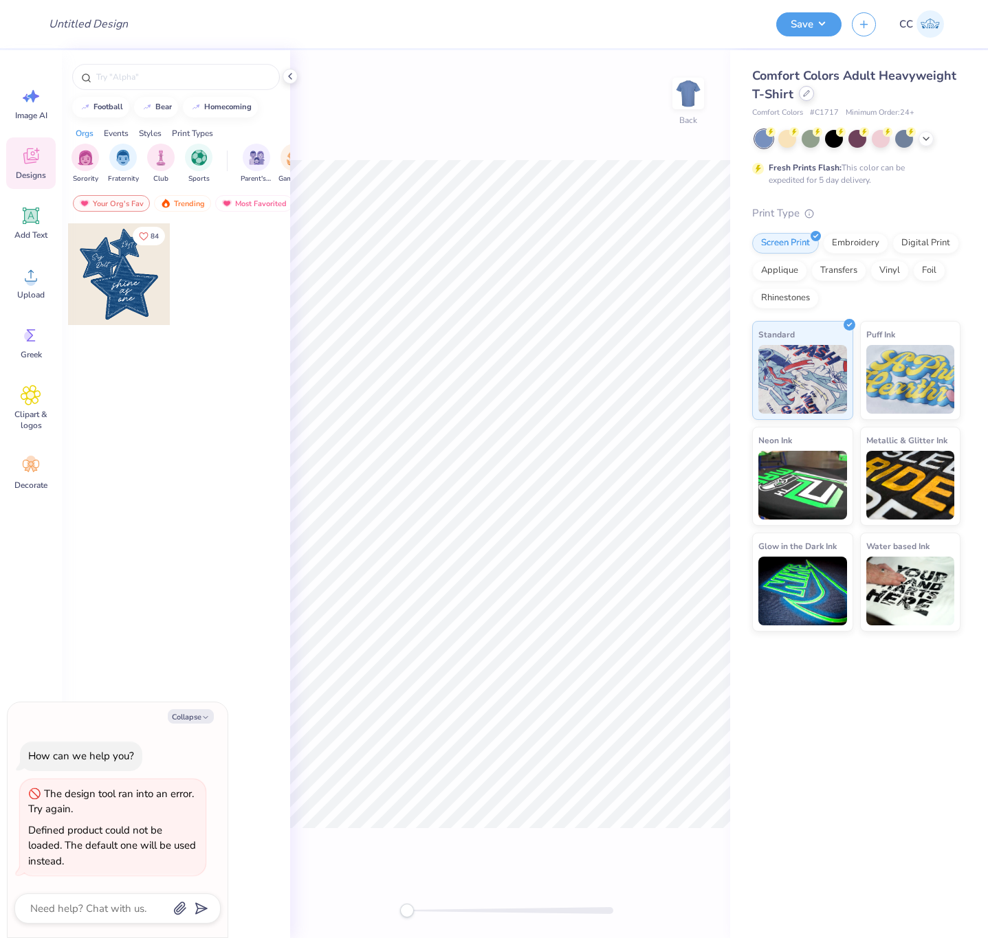
click at [800, 95] on div at bounding box center [806, 93] width 15 height 15
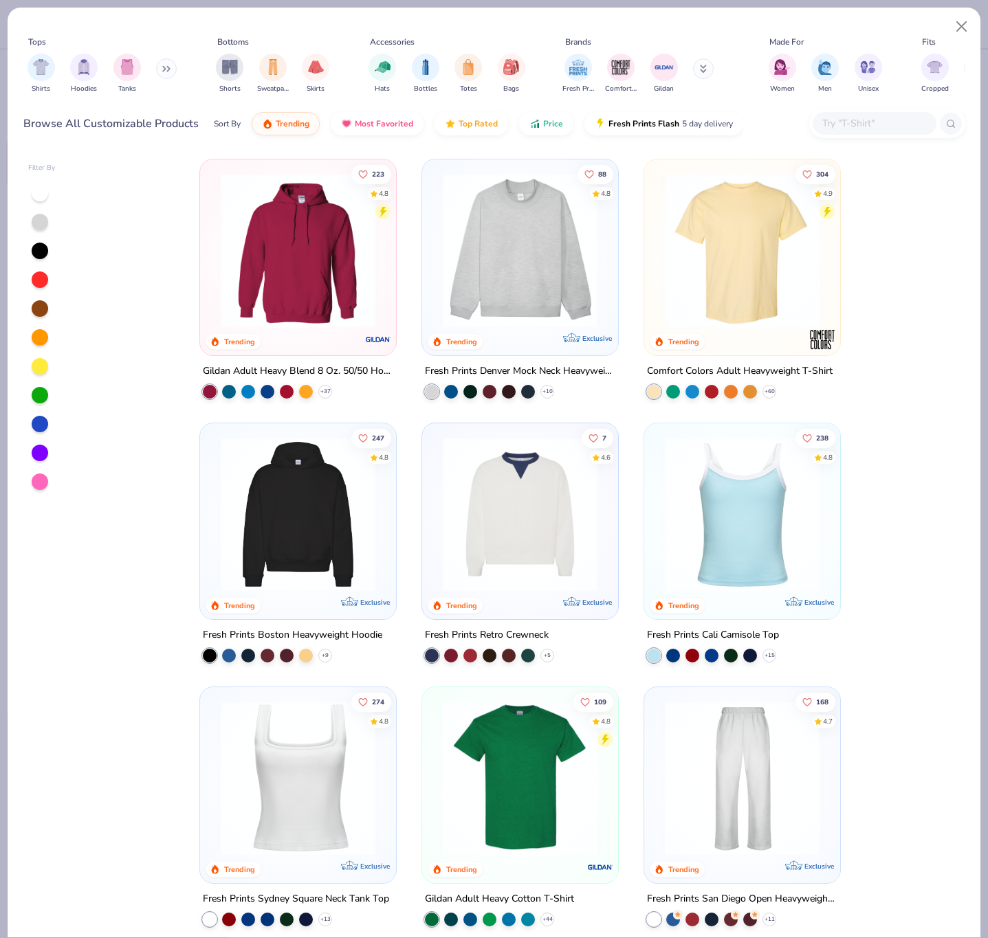
type textarea "x"
click at [849, 124] on input "text" at bounding box center [874, 123] width 106 height 16
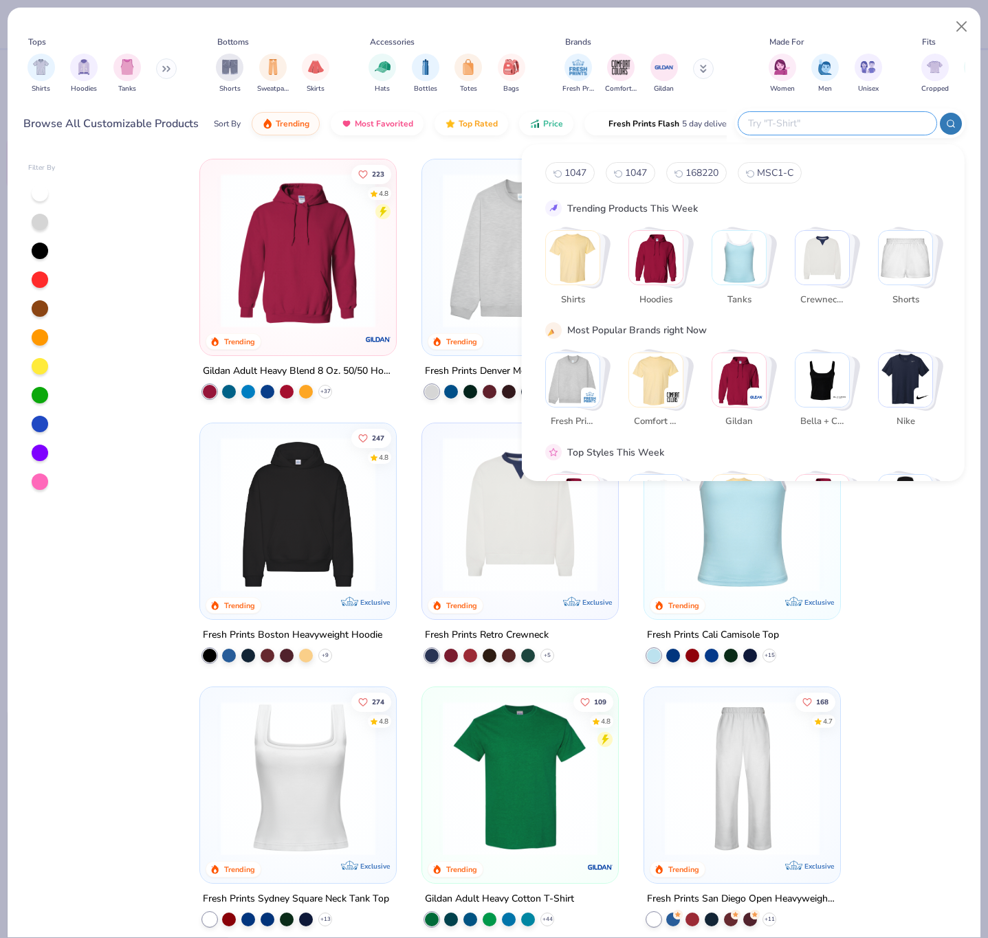
paste input "Match to mockup"
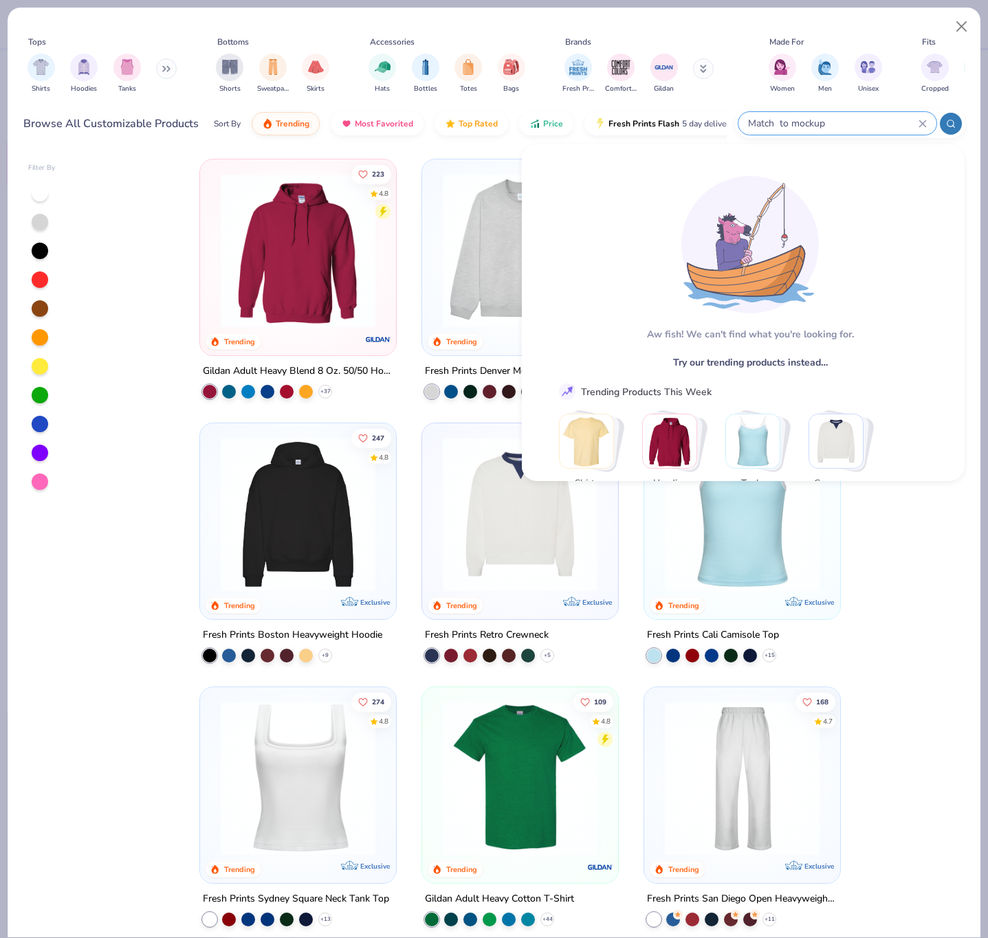
type input "Match to mockup"
click at [795, 134] on div "Match to mockup" at bounding box center [837, 123] width 198 height 23
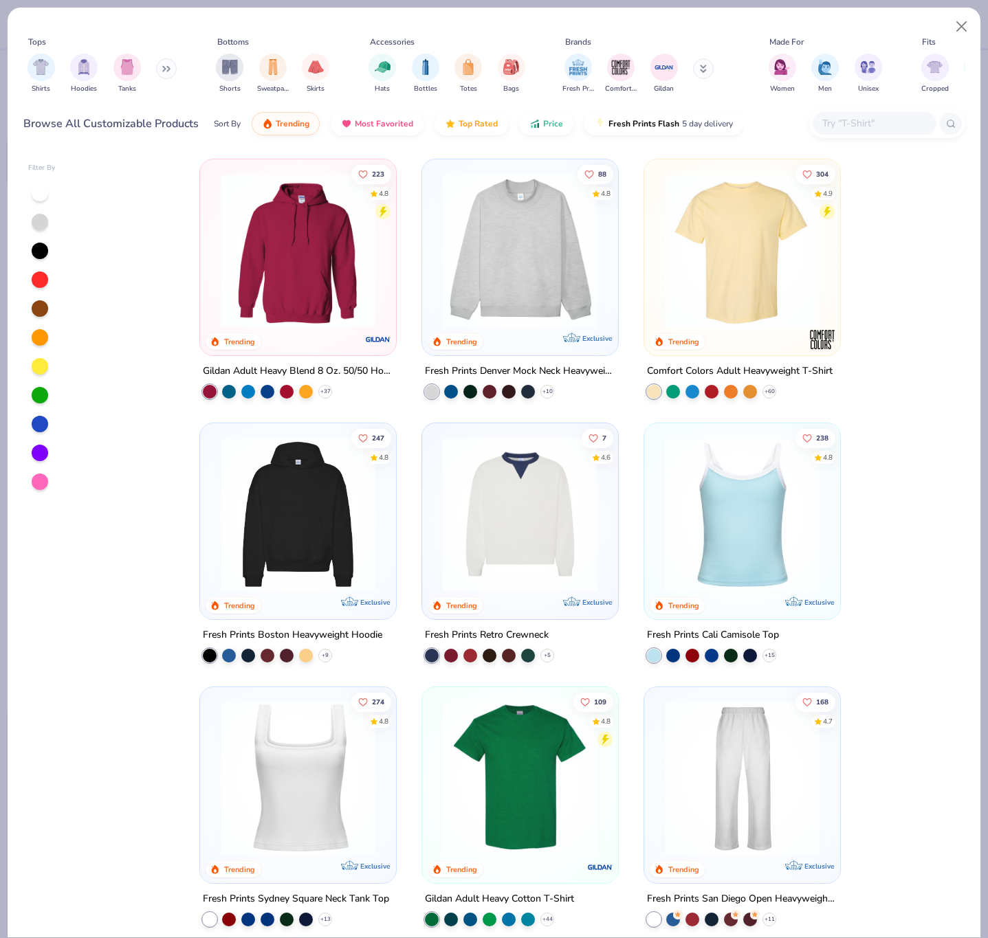
click at [796, 128] on div "Browse All Customizable Products Sort By Trending Most Favorited Top Rated Pric…" at bounding box center [494, 123] width 942 height 38
click at [866, 120] on input "text" at bounding box center [874, 123] width 106 height 16
paste input "1047"
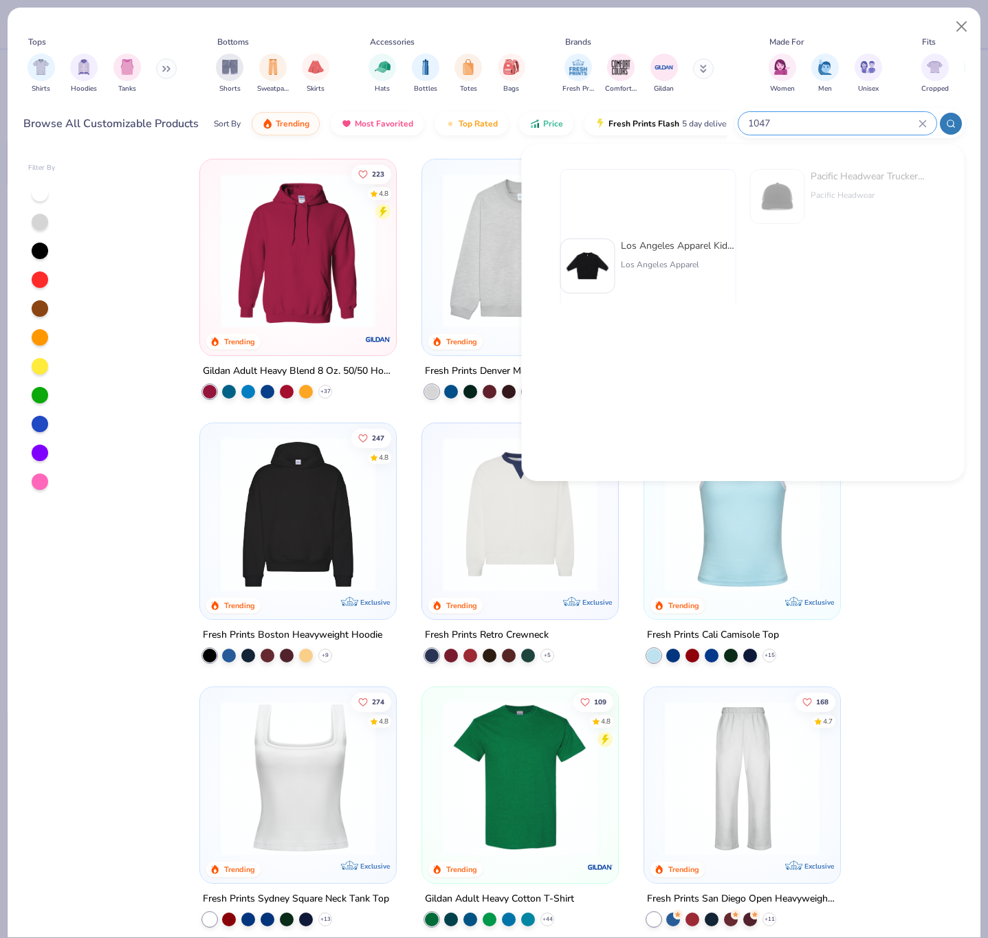
type input "1047"
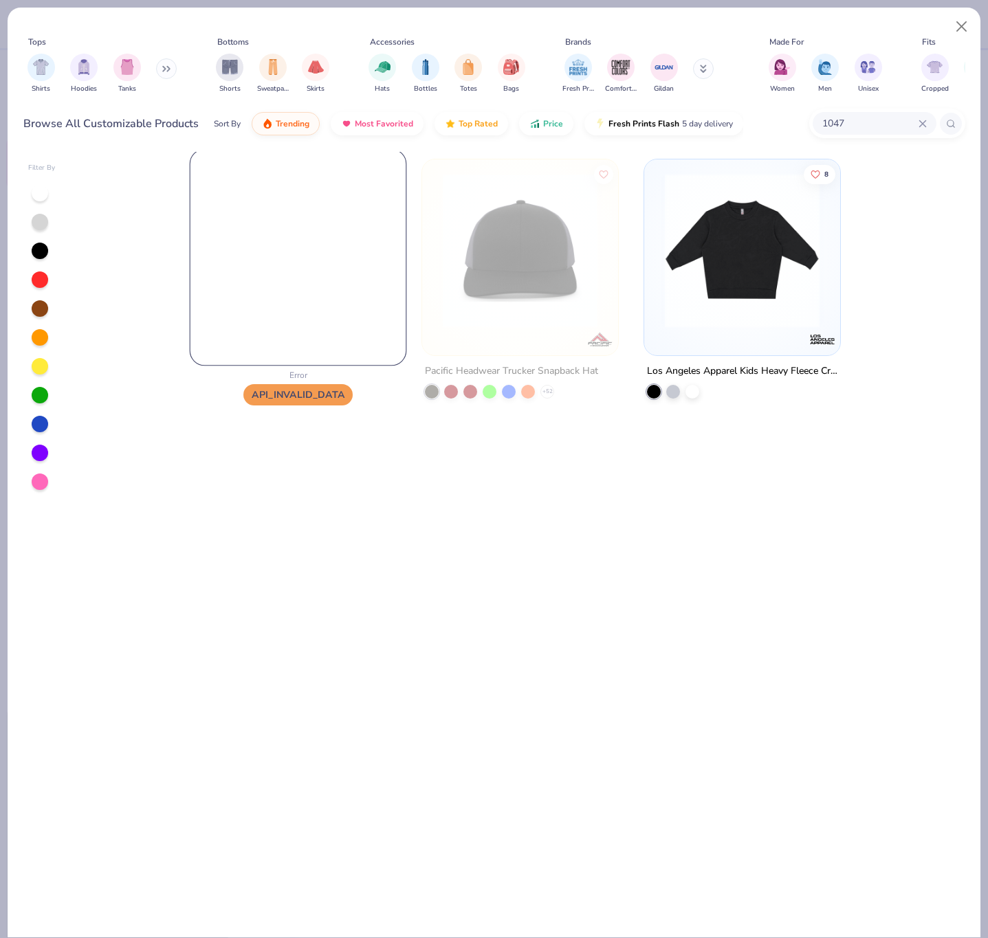
click at [285, 287] on img at bounding box center [298, 258] width 216 height 216
click at [285, 291] on img at bounding box center [298, 258] width 216 height 216
click at [291, 289] on img at bounding box center [298, 258] width 216 height 216
click at [291, 291] on img at bounding box center [298, 258] width 216 height 216
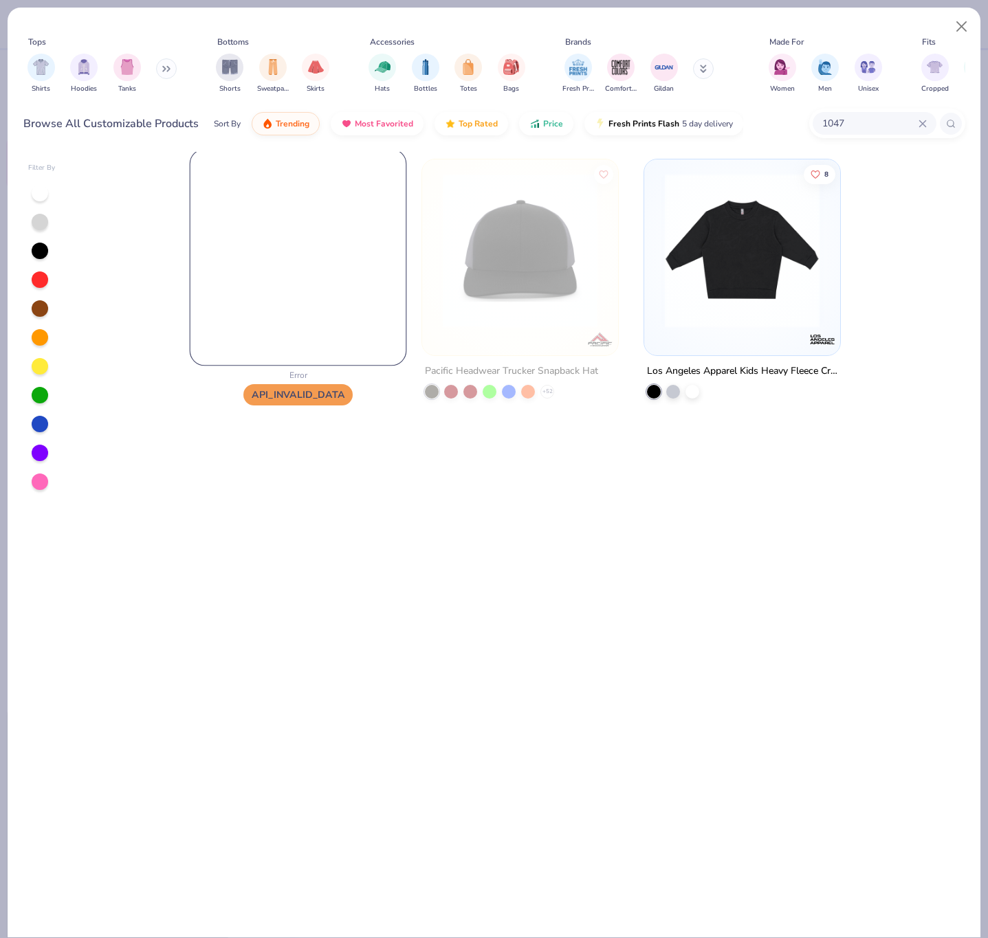
click at [291, 291] on img at bounding box center [298, 258] width 216 height 216
click at [951, 33] on button "Close" at bounding box center [961, 27] width 26 height 26
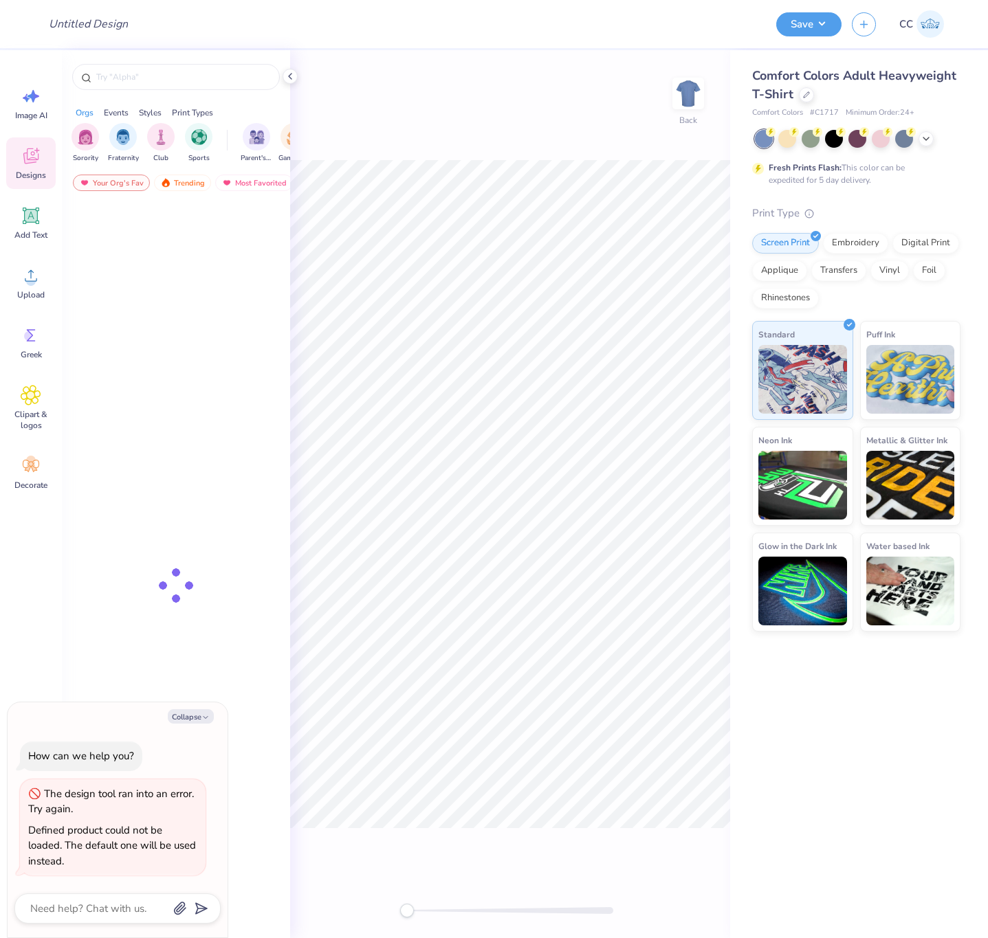
type textarea "x"
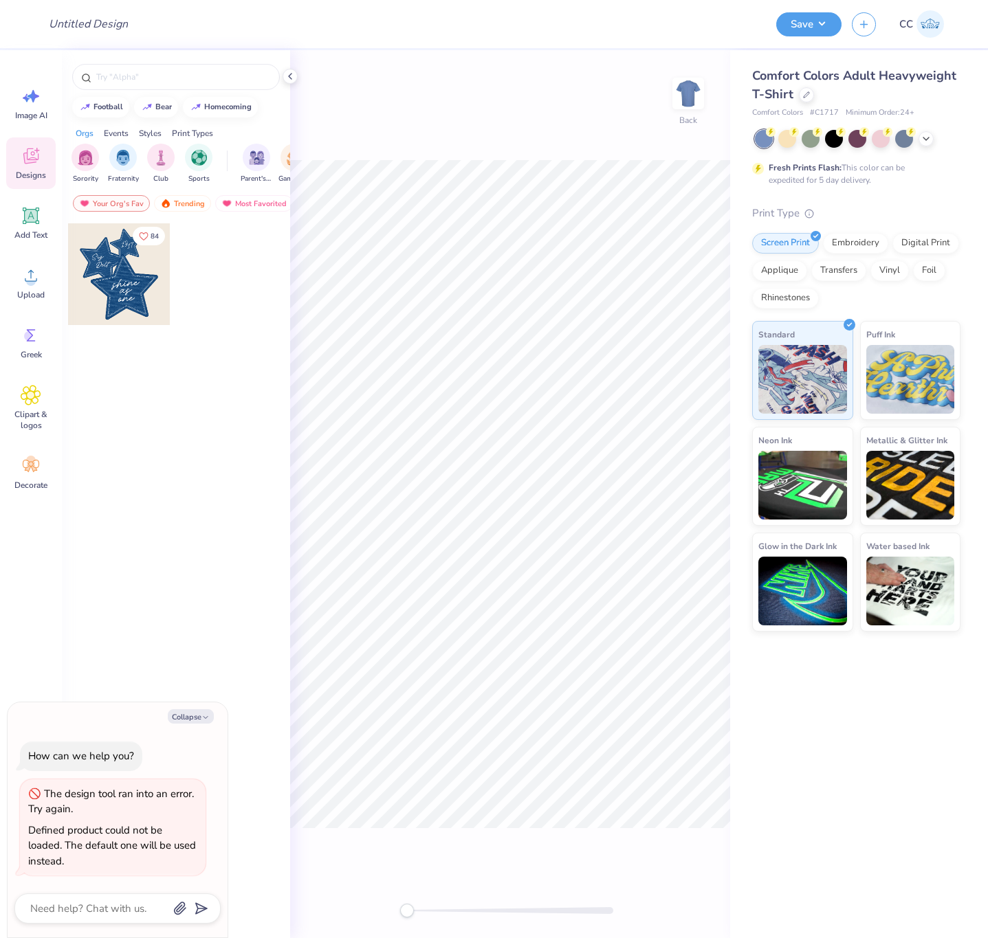
click at [796, 91] on div "Comfort Colors Adult Heavyweight T-Shirt" at bounding box center [856, 85] width 208 height 37
click at [803, 91] on icon at bounding box center [806, 93] width 7 height 7
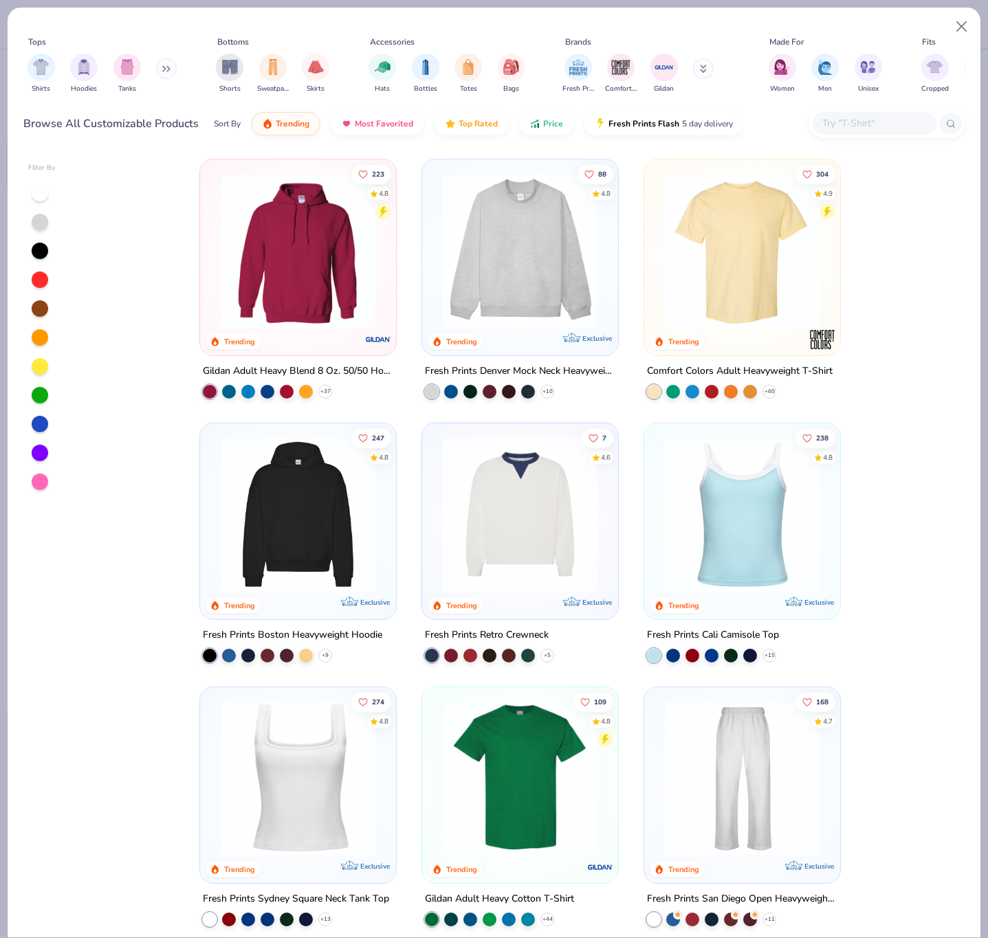
type textarea "x"
click at [830, 126] on input "text" at bounding box center [874, 123] width 106 height 16
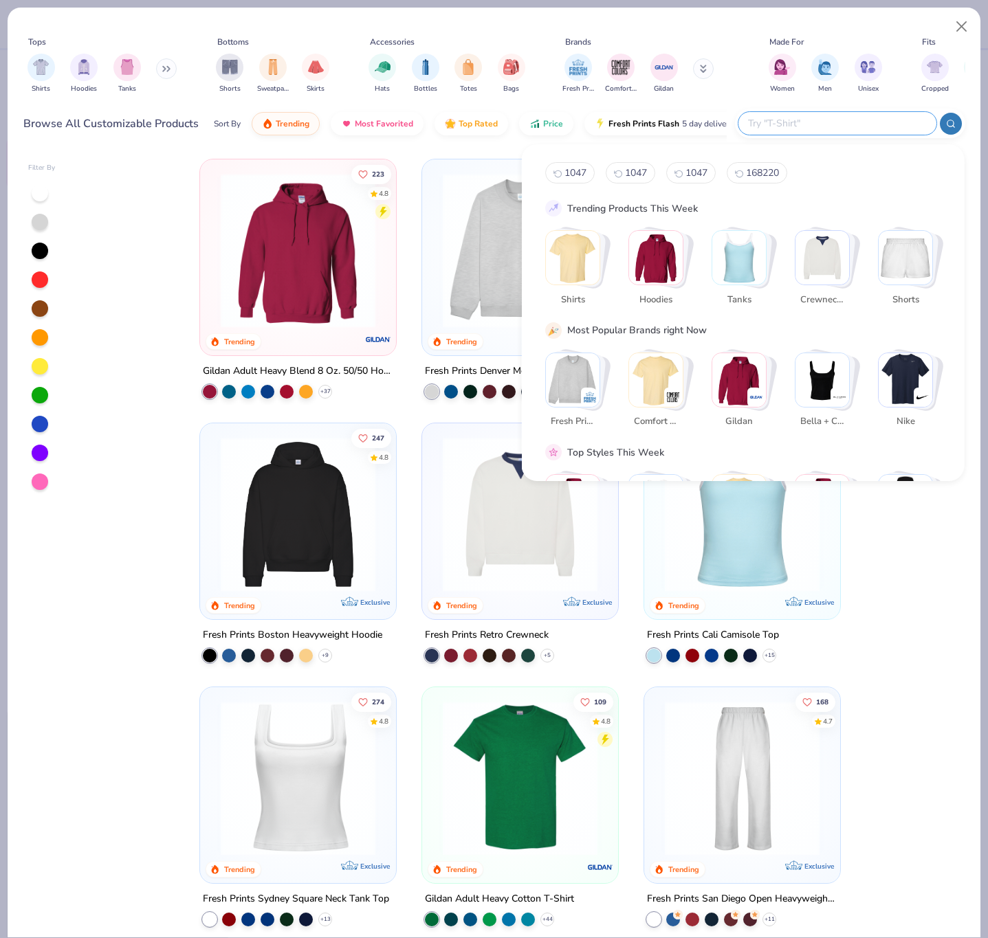
paste input "1047"
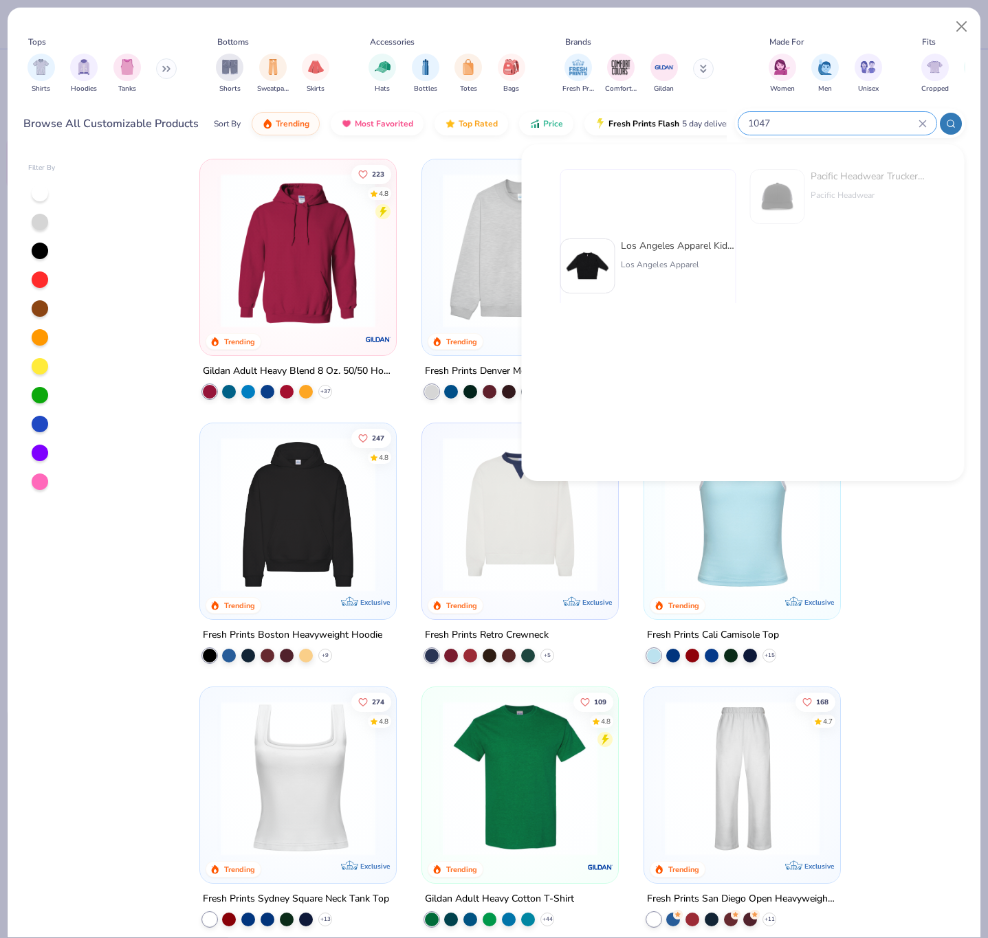
scroll to position [0, 52]
type input "1047"
click at [963, 21] on button "Close" at bounding box center [961, 27] width 26 height 26
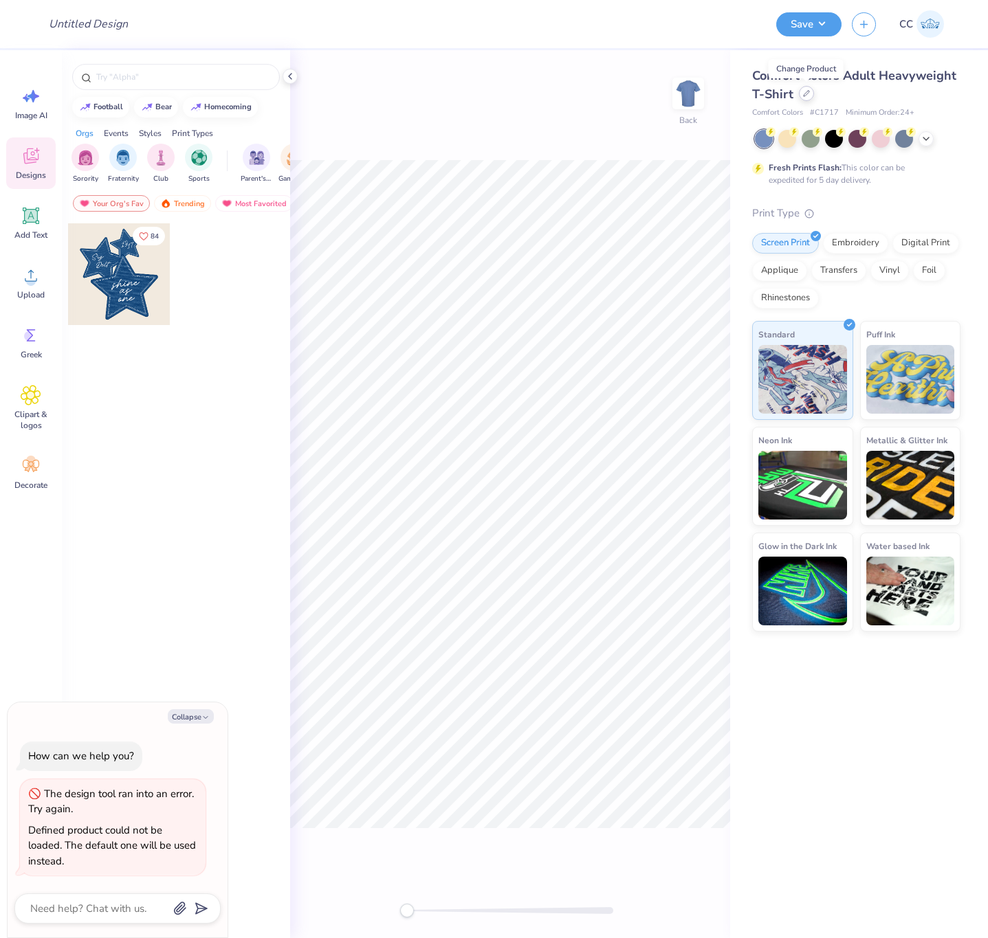
click at [806, 96] on icon at bounding box center [806, 93] width 7 height 7
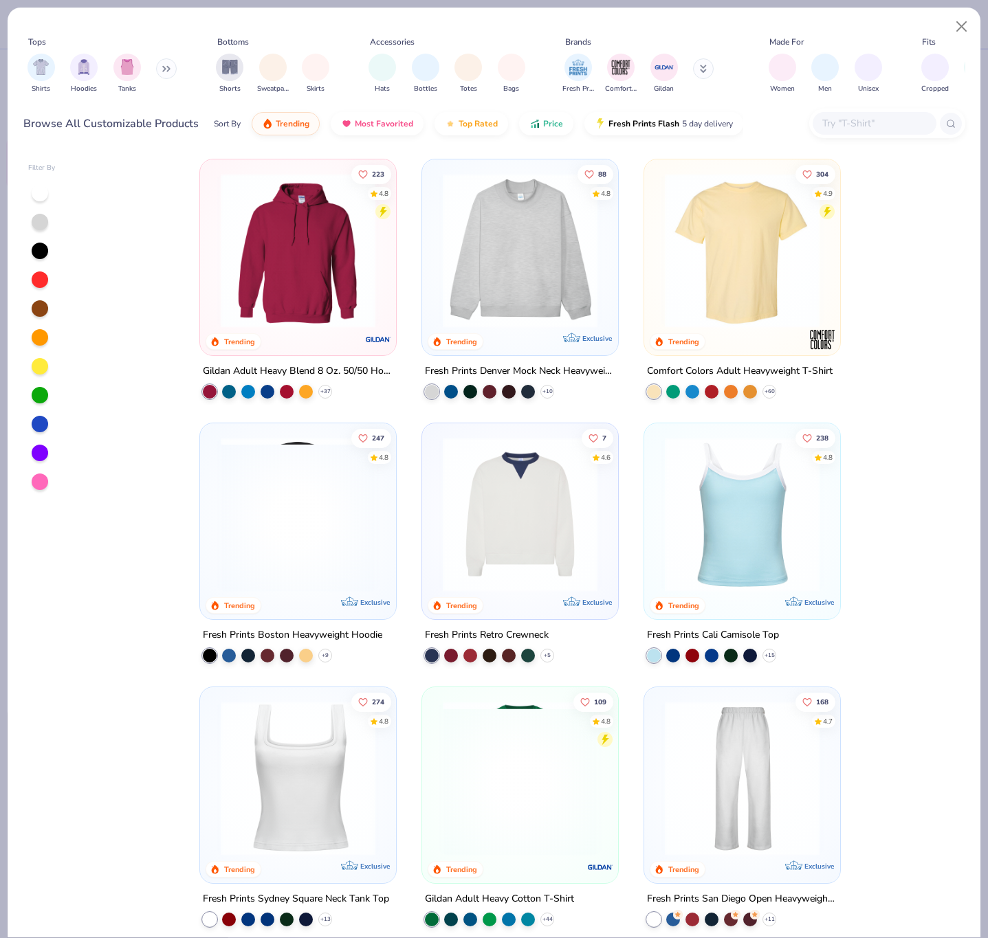
type textarea "x"
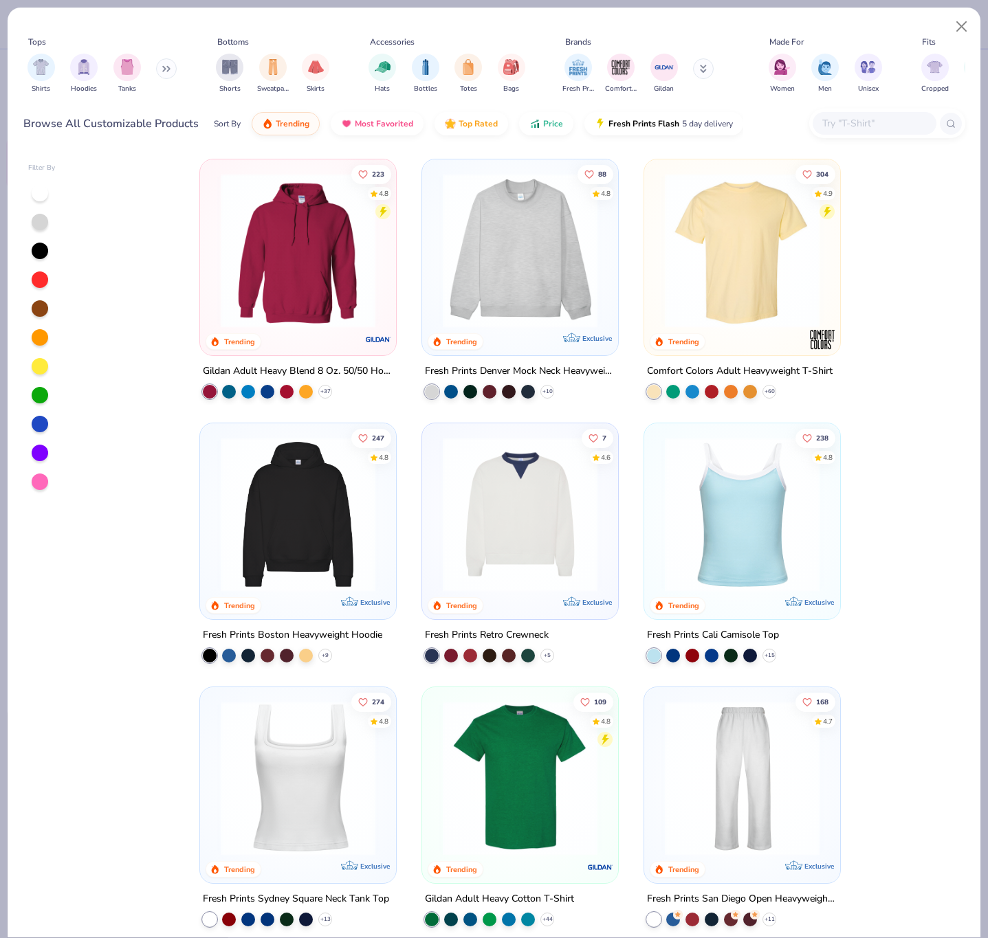
click at [828, 122] on input "text" at bounding box center [874, 123] width 106 height 16
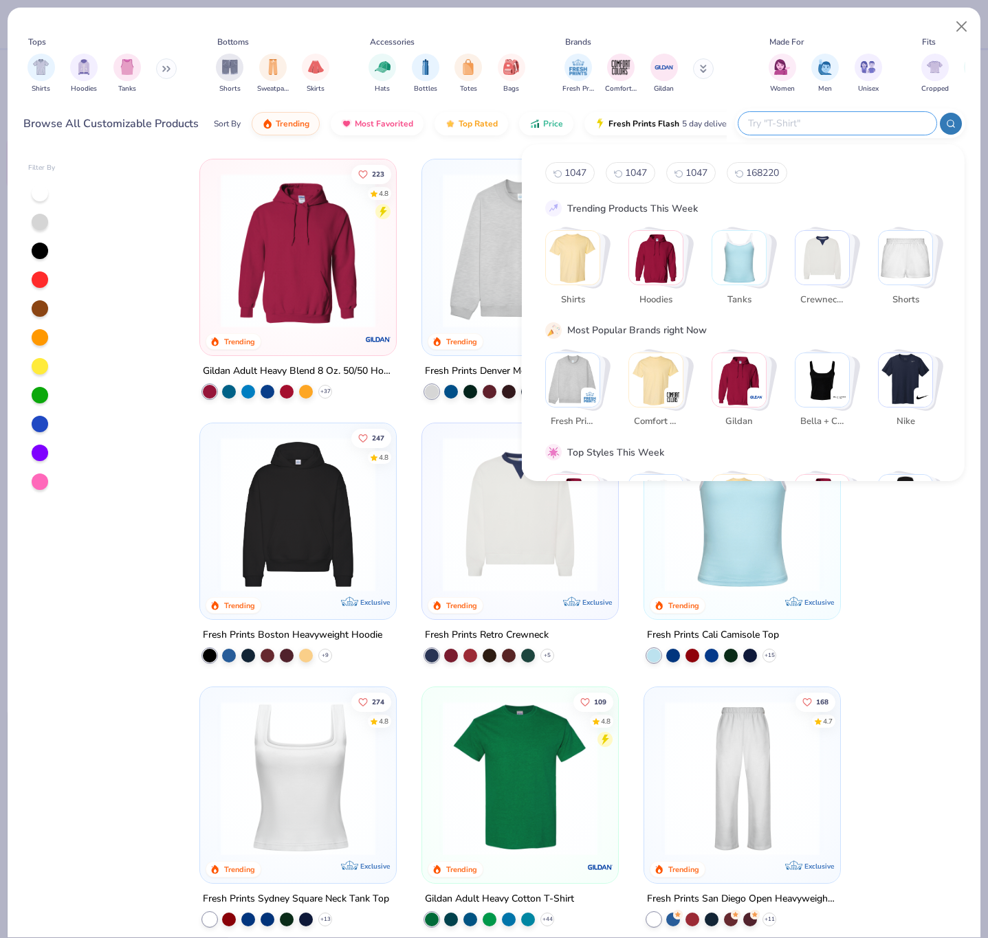
paste input "1047"
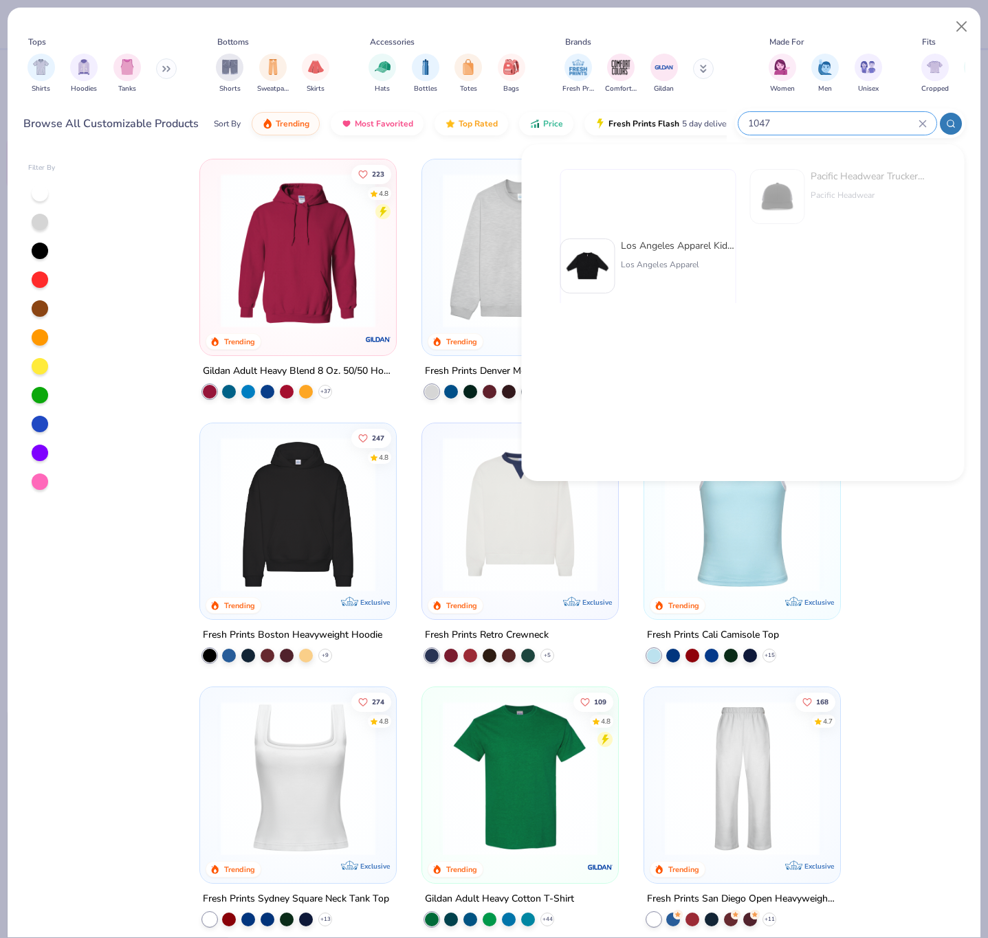
type input "1047"
drag, startPoint x: 959, startPoint y: 27, endPoint x: 735, endPoint y: 41, distance: 224.5
click at [959, 27] on button "Close" at bounding box center [961, 27] width 26 height 26
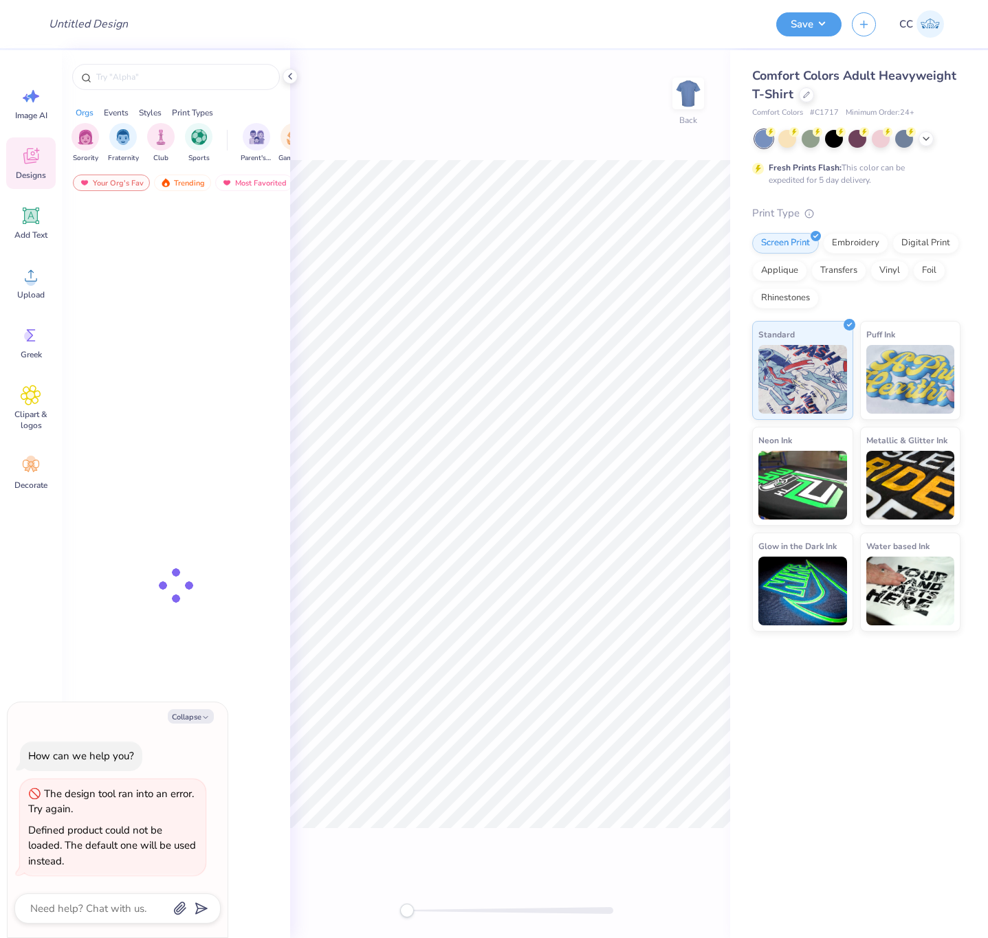
type textarea "x"
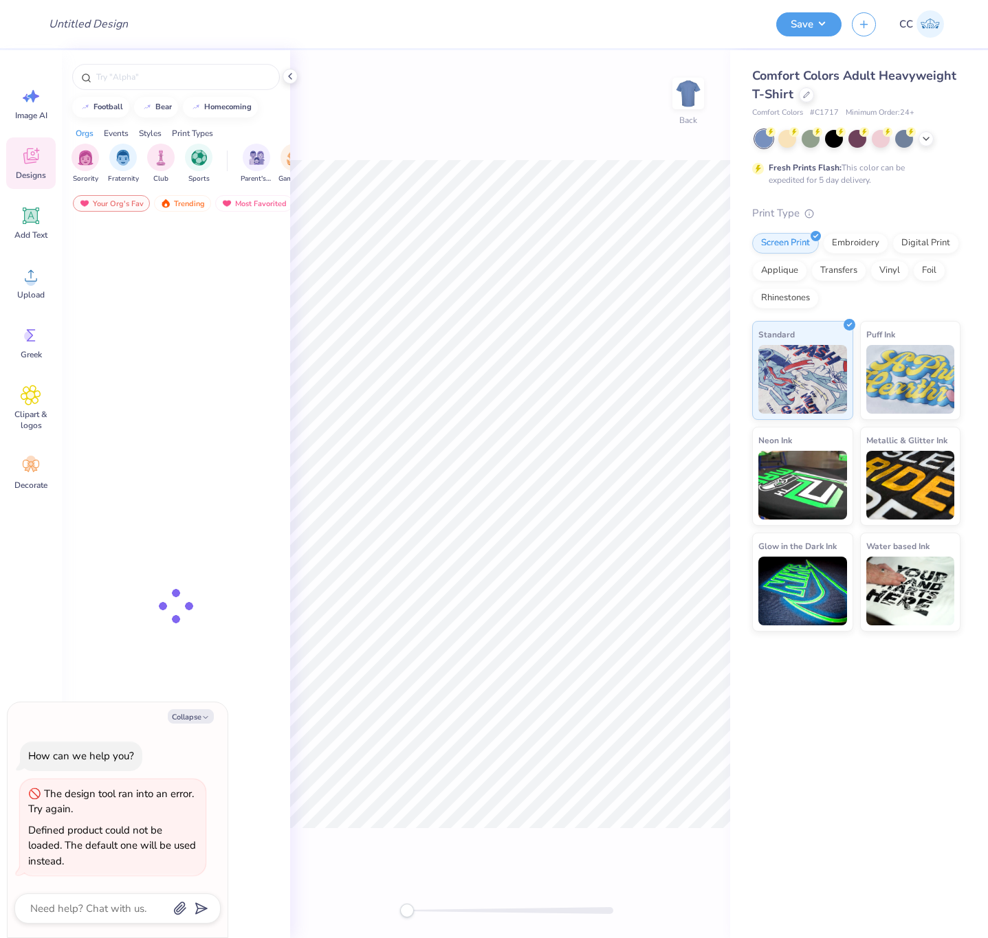
type textarea "x"
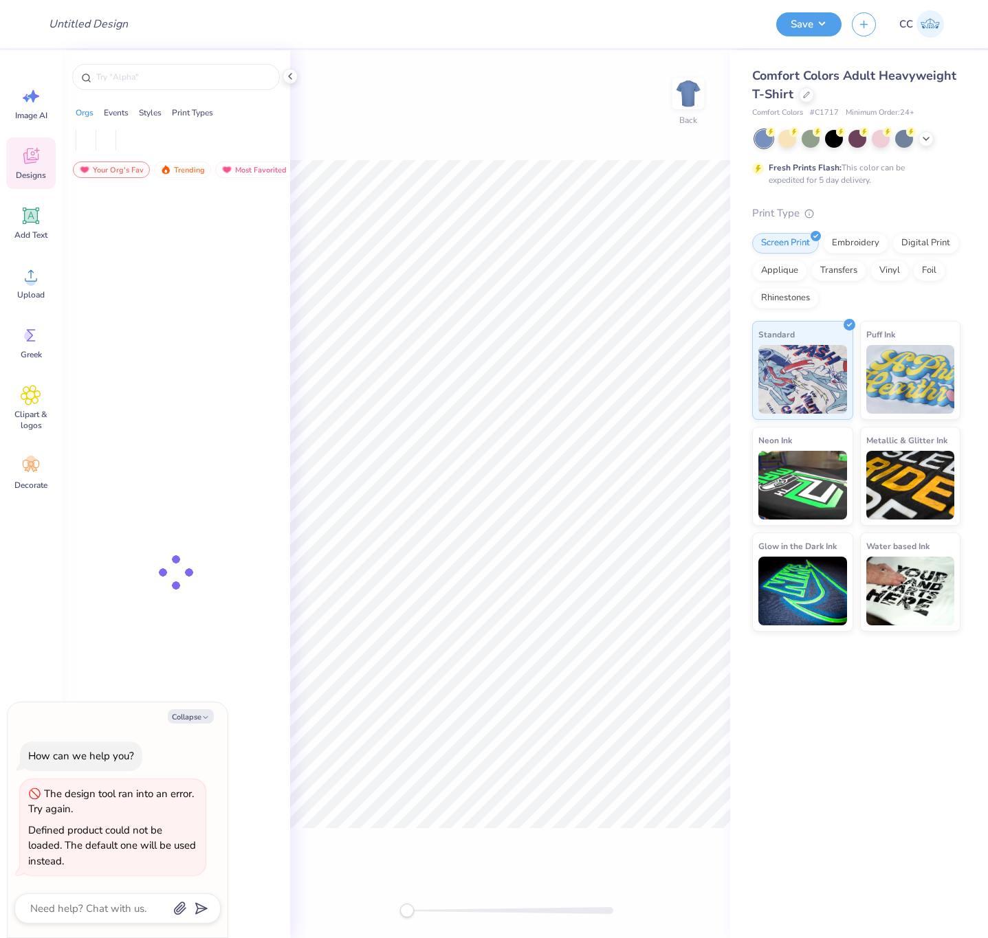
type textarea "x"
